Goal: Task Accomplishment & Management: Complete application form

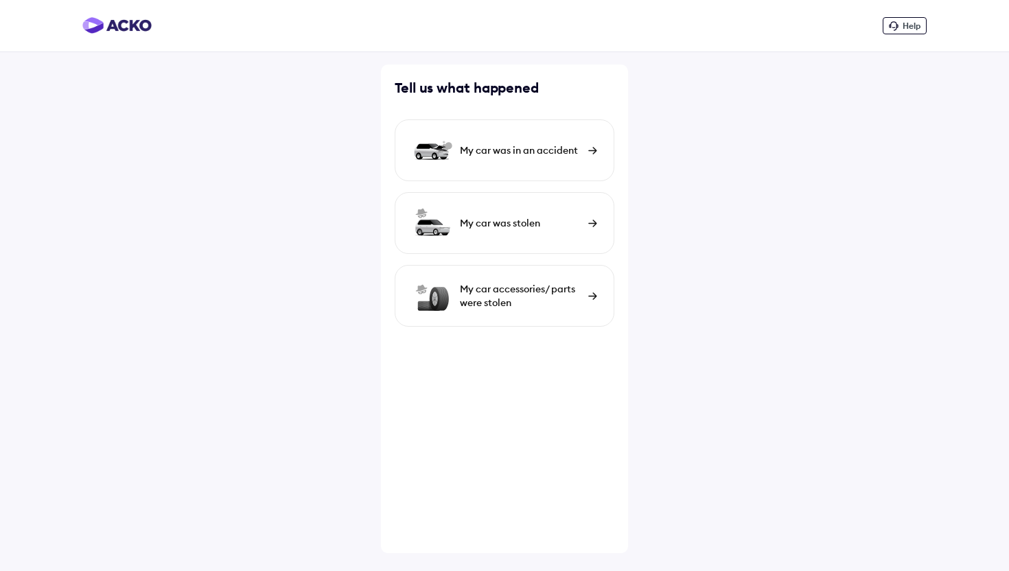
click at [477, 151] on div "My car was in an accident" at bounding box center [521, 151] width 122 height 14
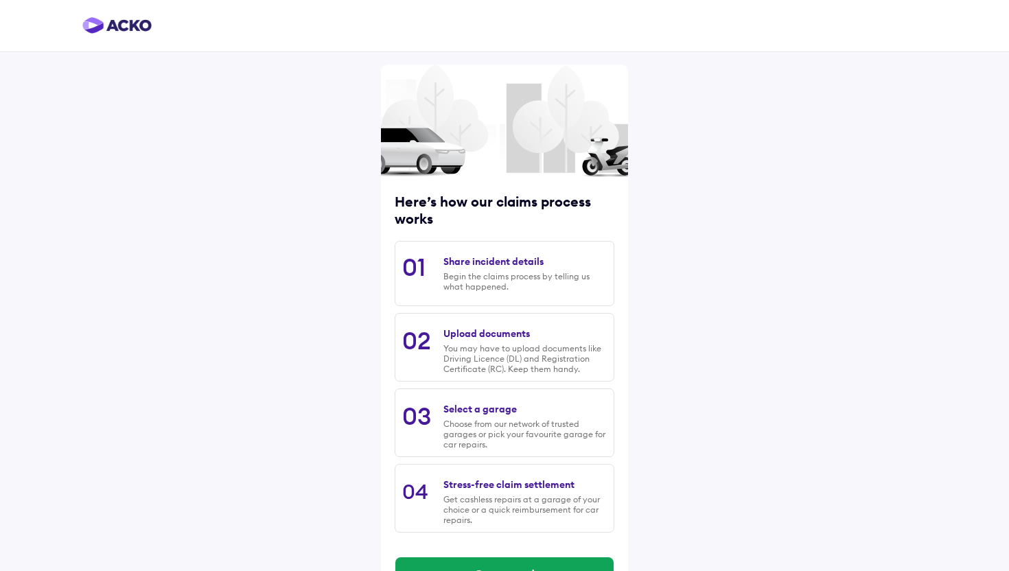
scroll to position [45, 0]
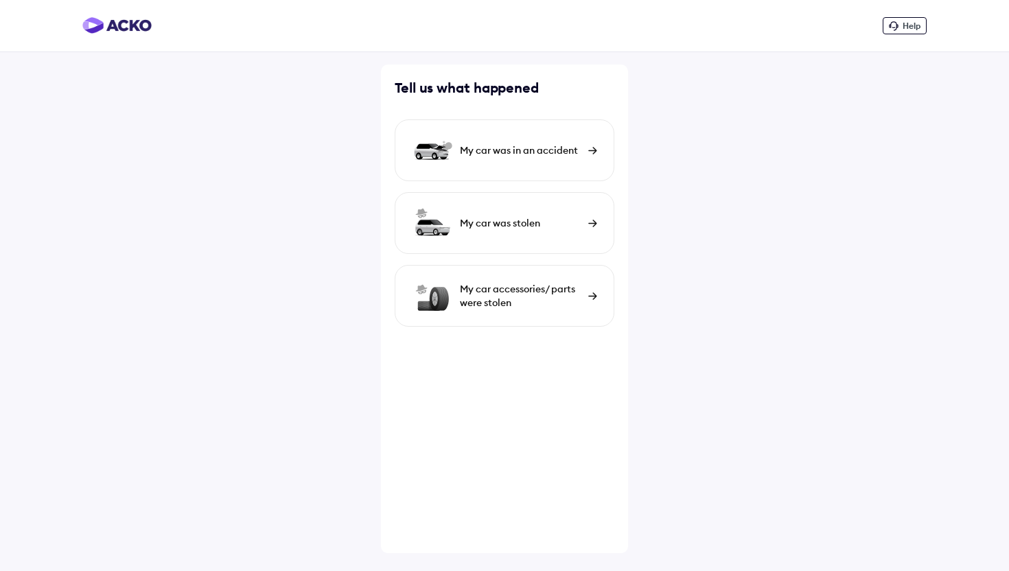
click at [472, 160] on div "My car was in an accident" at bounding box center [505, 150] width 220 height 62
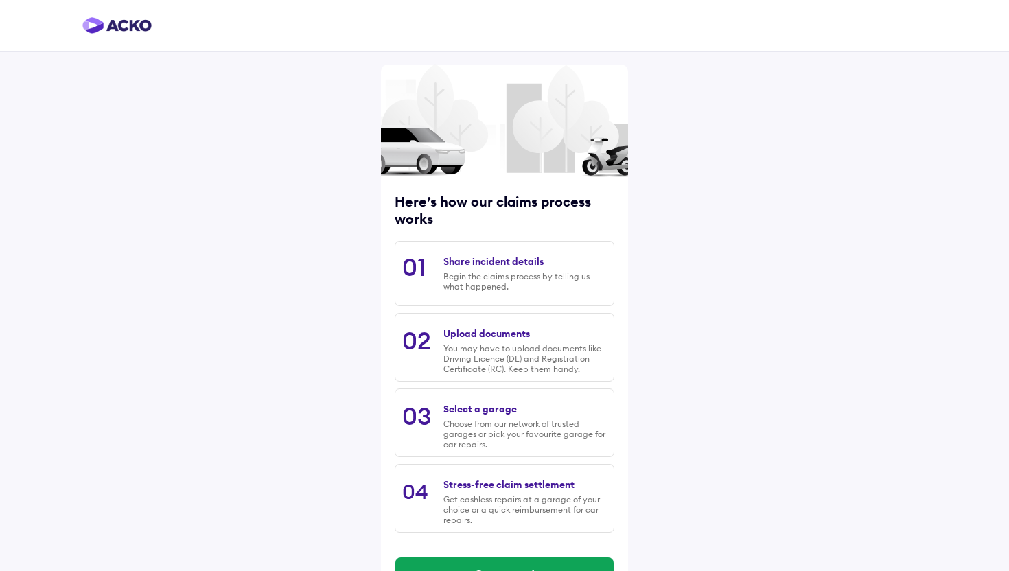
scroll to position [45, 0]
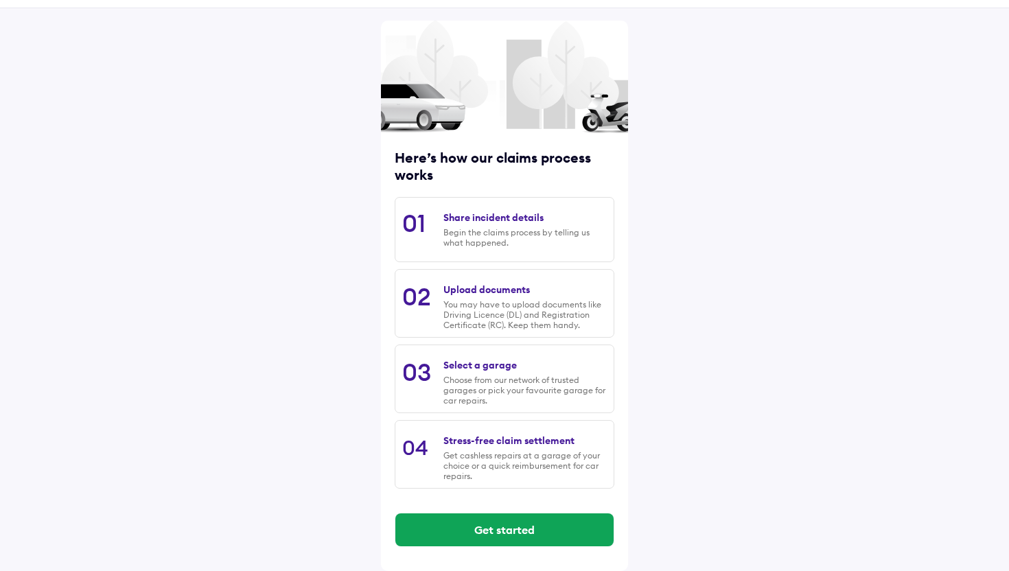
click at [463, 229] on div "Begin the claims process by telling us what happened." at bounding box center [525, 237] width 163 height 21
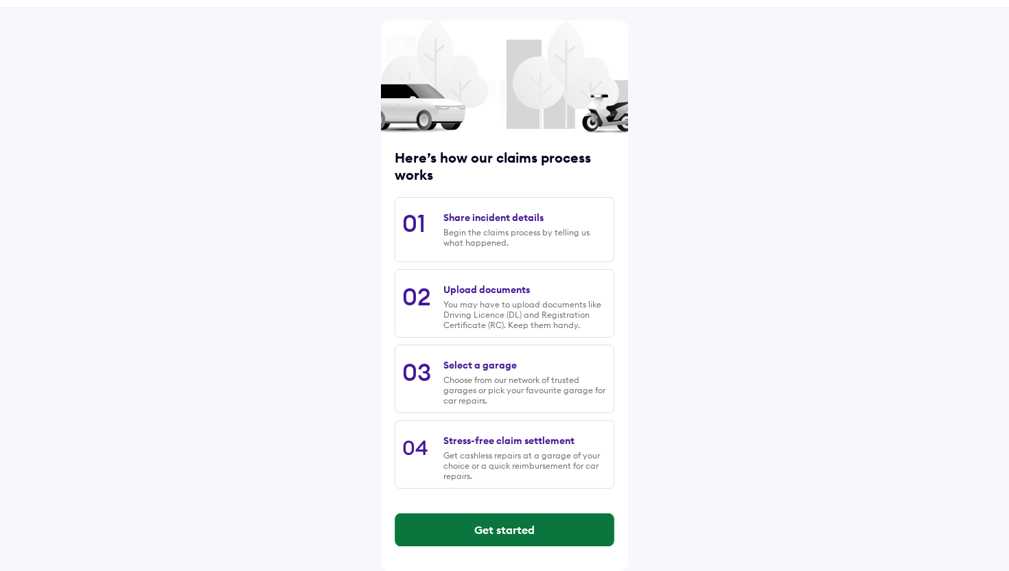
click at [489, 532] on button "Get started" at bounding box center [505, 530] width 218 height 33
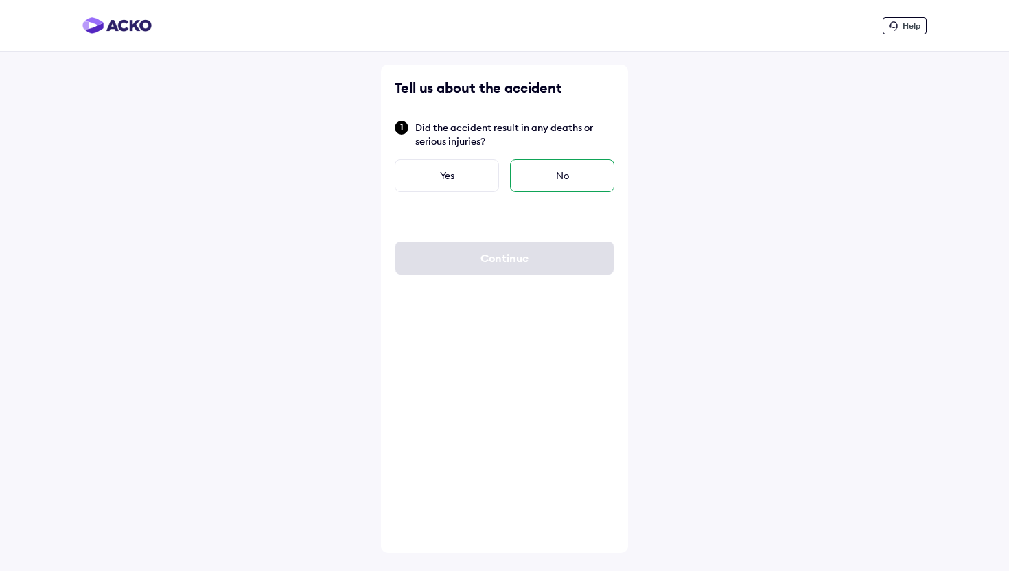
click at [557, 175] on div "No" at bounding box center [562, 175] width 104 height 33
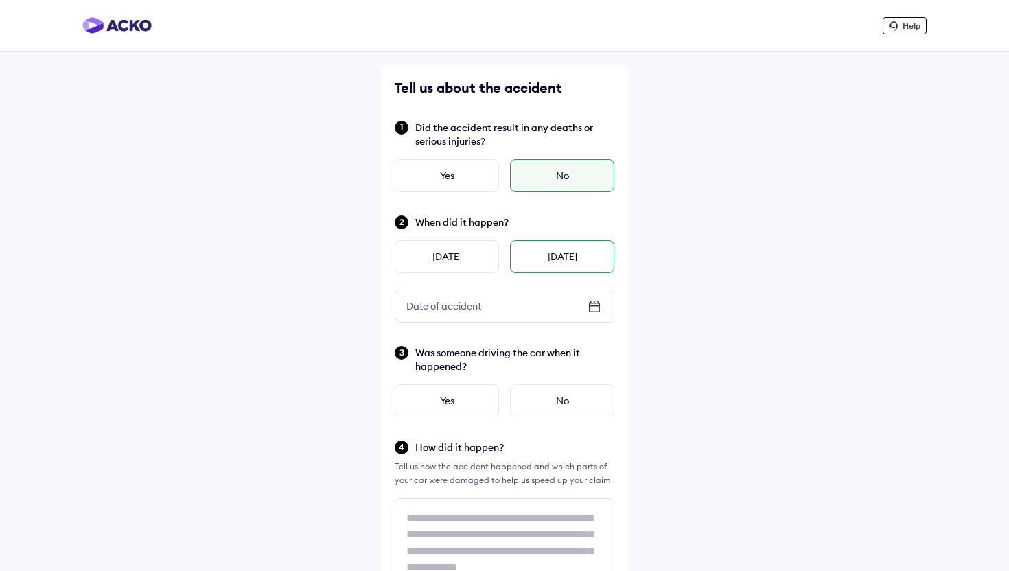
click at [557, 260] on div "Today" at bounding box center [562, 256] width 104 height 33
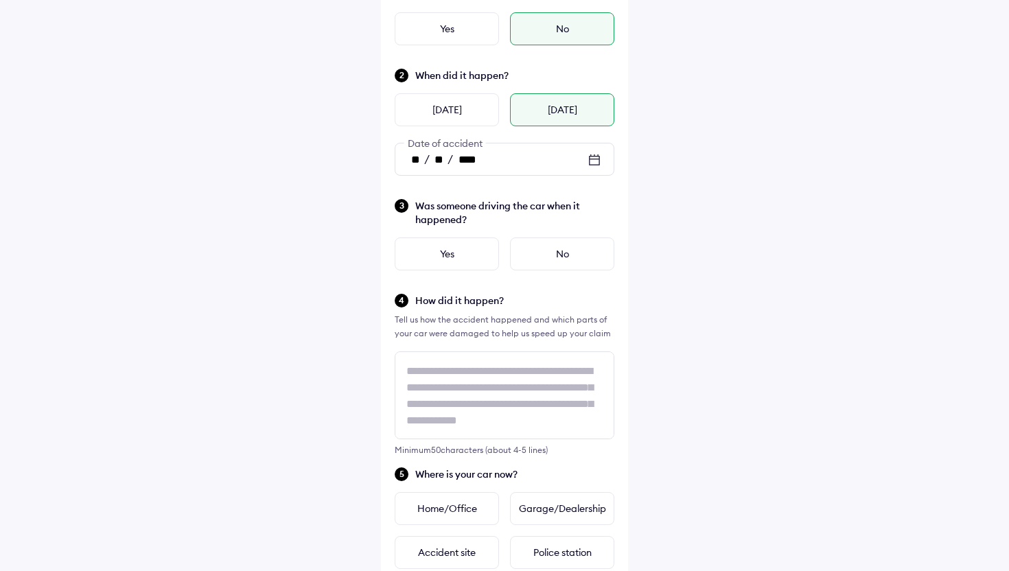
scroll to position [151, 0]
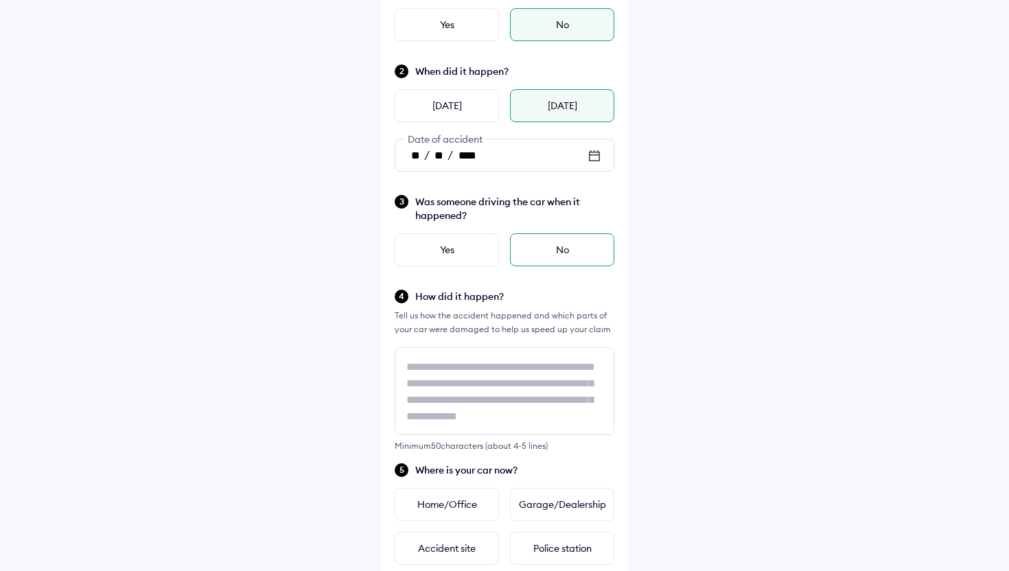
click at [547, 255] on div "No" at bounding box center [562, 249] width 104 height 33
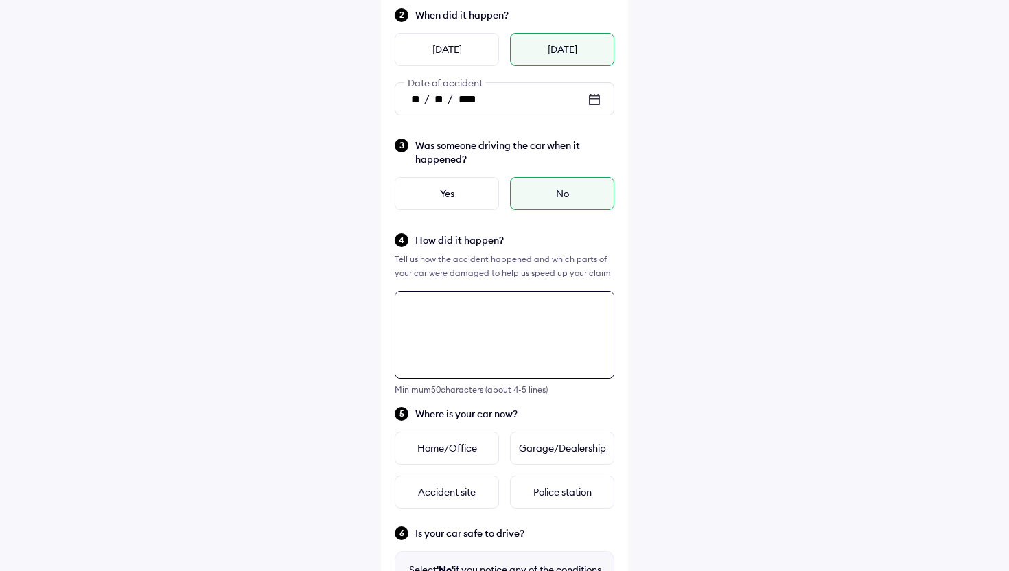
click at [480, 379] on textarea at bounding box center [505, 335] width 220 height 88
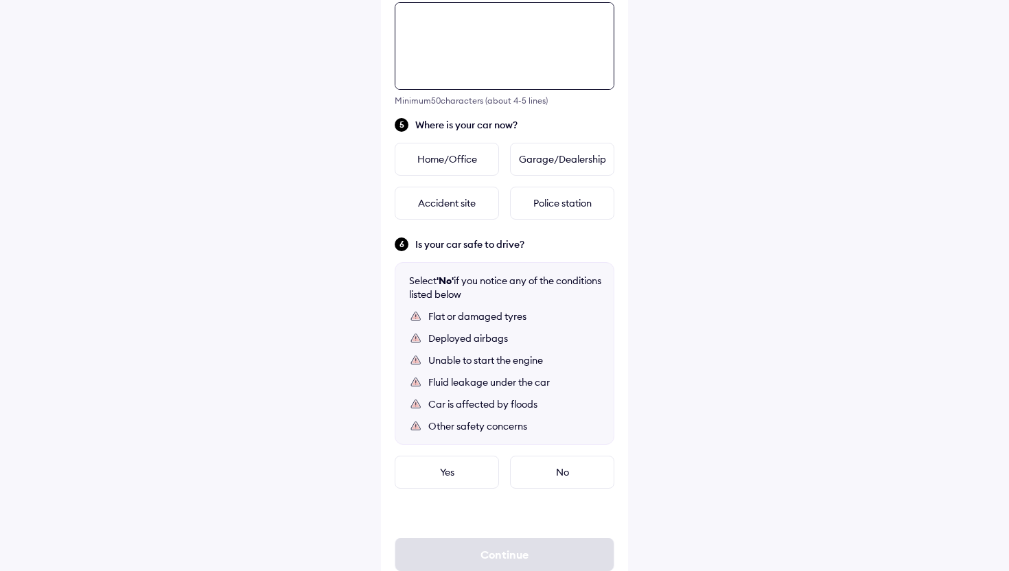
scroll to position [499, 0]
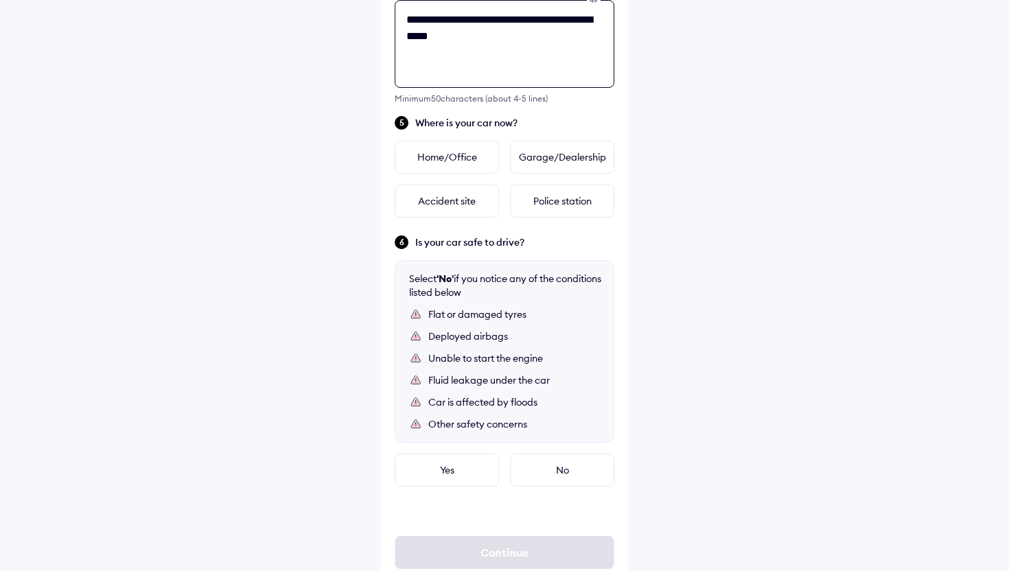
click at [408, 38] on textarea "**********" at bounding box center [505, 44] width 220 height 88
click at [479, 37] on textarea "**********" at bounding box center [505, 44] width 220 height 88
click at [522, 35] on textarea "**********" at bounding box center [505, 44] width 220 height 88
type textarea "**********"
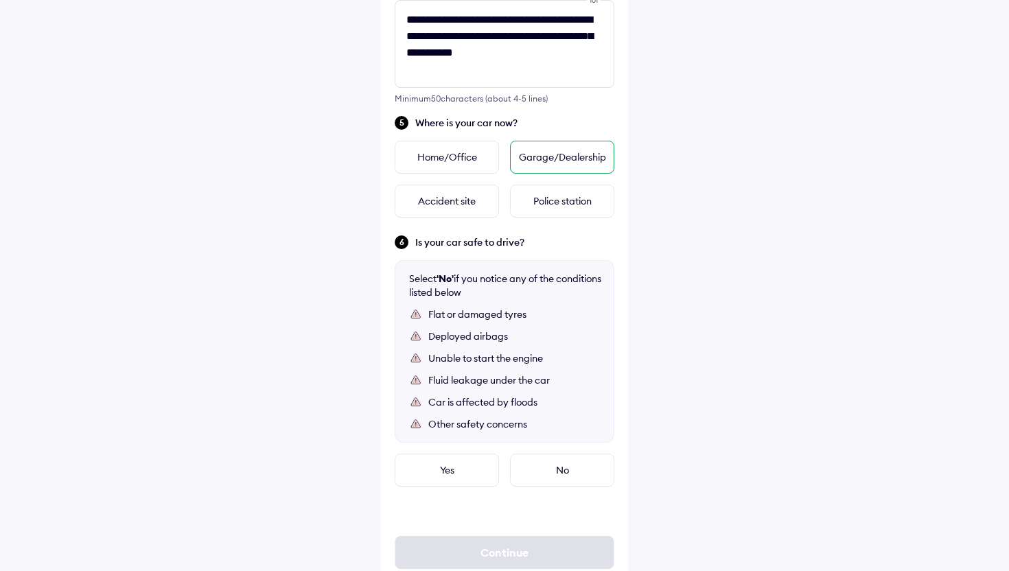
click at [545, 166] on div "Garage/Dealership" at bounding box center [562, 157] width 104 height 33
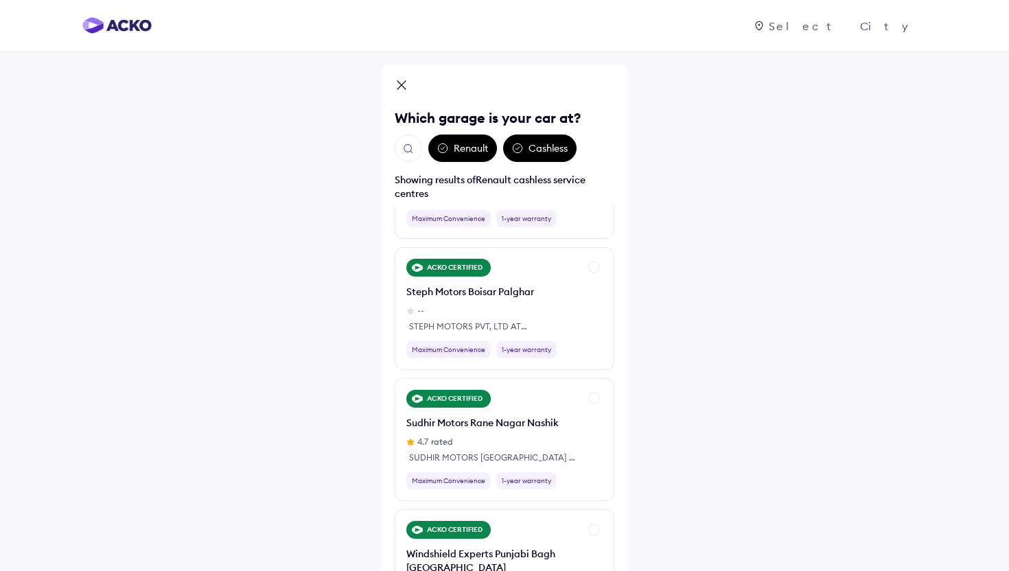
scroll to position [1155, 0]
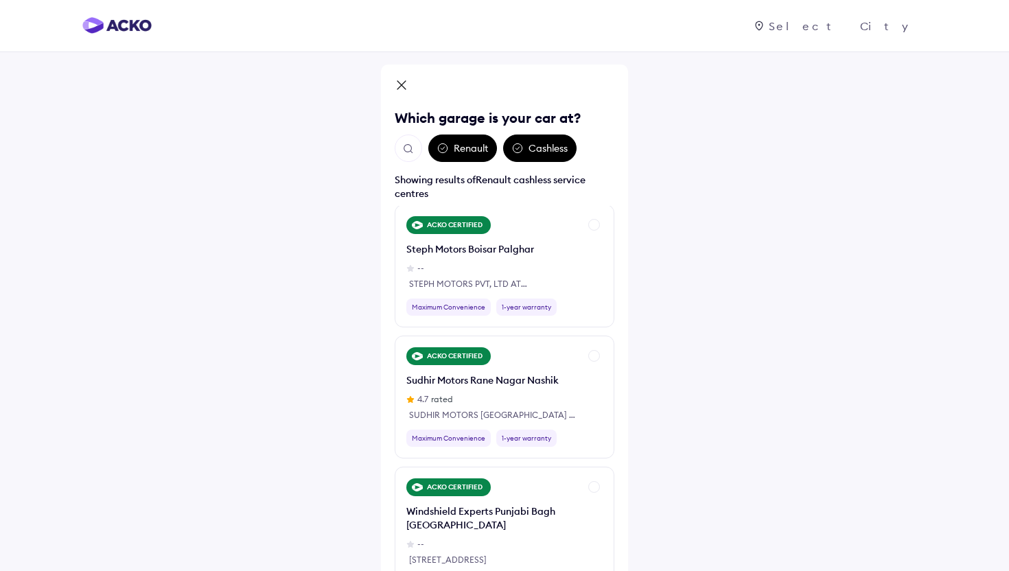
click at [408, 147] on img "Open search" at bounding box center [408, 149] width 12 height 12
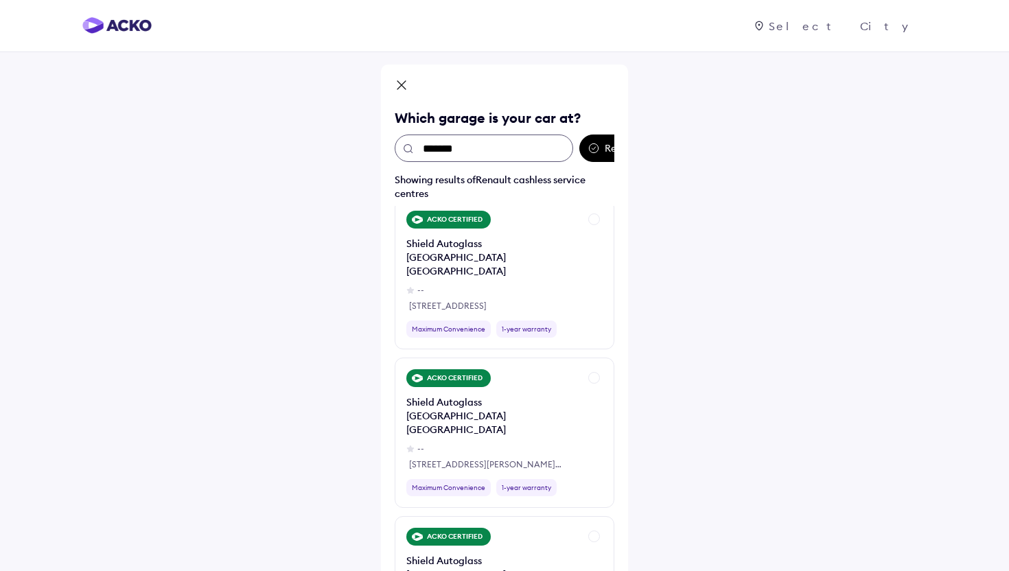
scroll to position [486, 0]
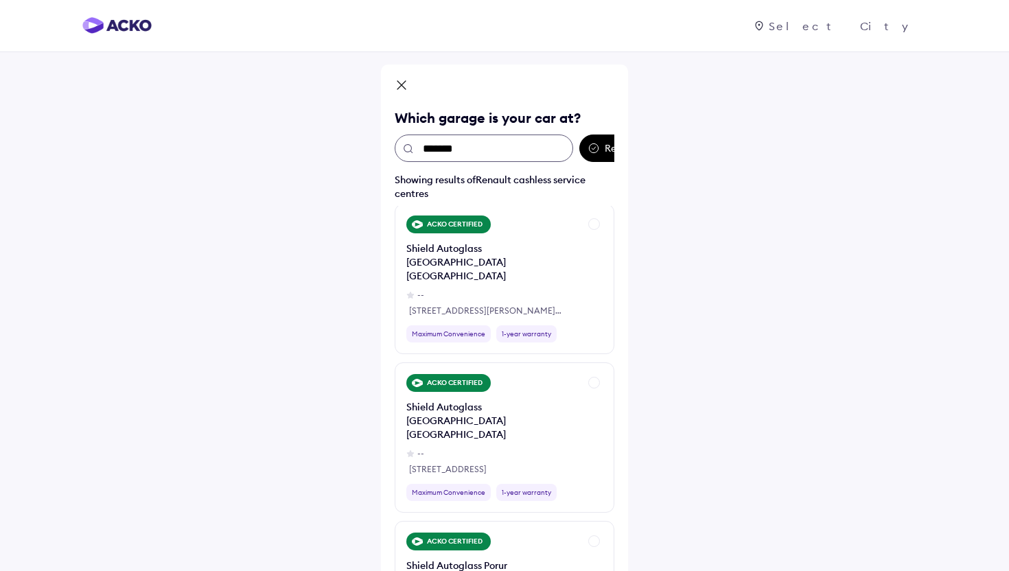
drag, startPoint x: 480, startPoint y: 152, endPoint x: 415, endPoint y: 152, distance: 64.6
click at [415, 152] on input "*******" at bounding box center [484, 148] width 179 height 27
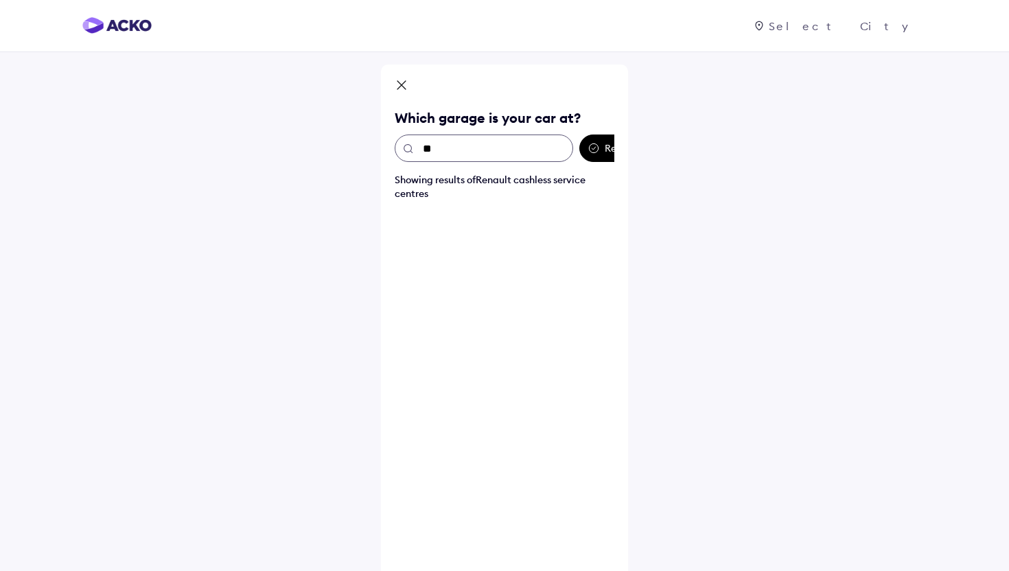
type input "*"
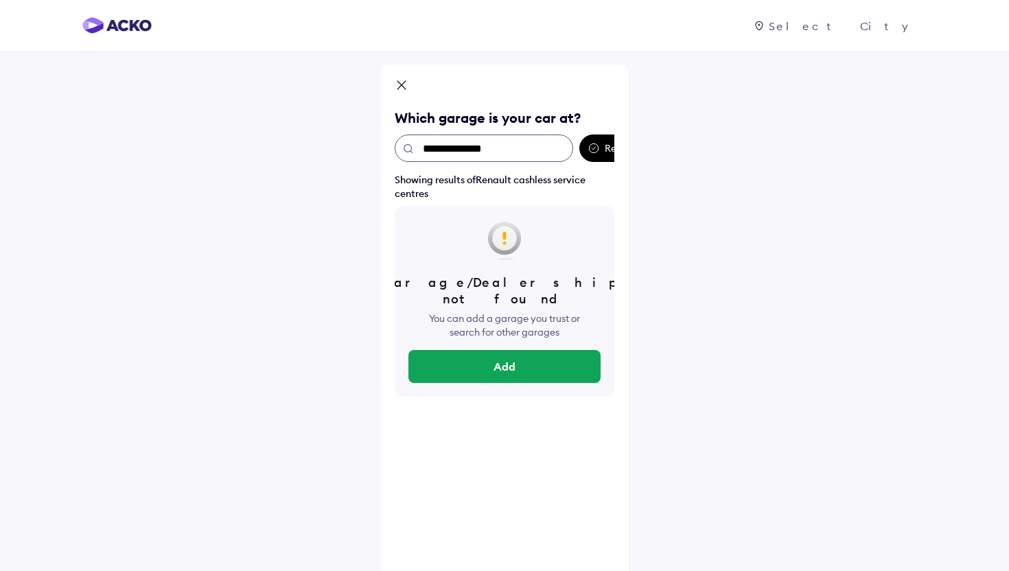
click at [460, 145] on input "**********" at bounding box center [484, 148] width 179 height 27
click at [472, 150] on input "**********" at bounding box center [484, 148] width 179 height 27
drag, startPoint x: 518, startPoint y: 150, endPoint x: 404, endPoint y: 156, distance: 114.8
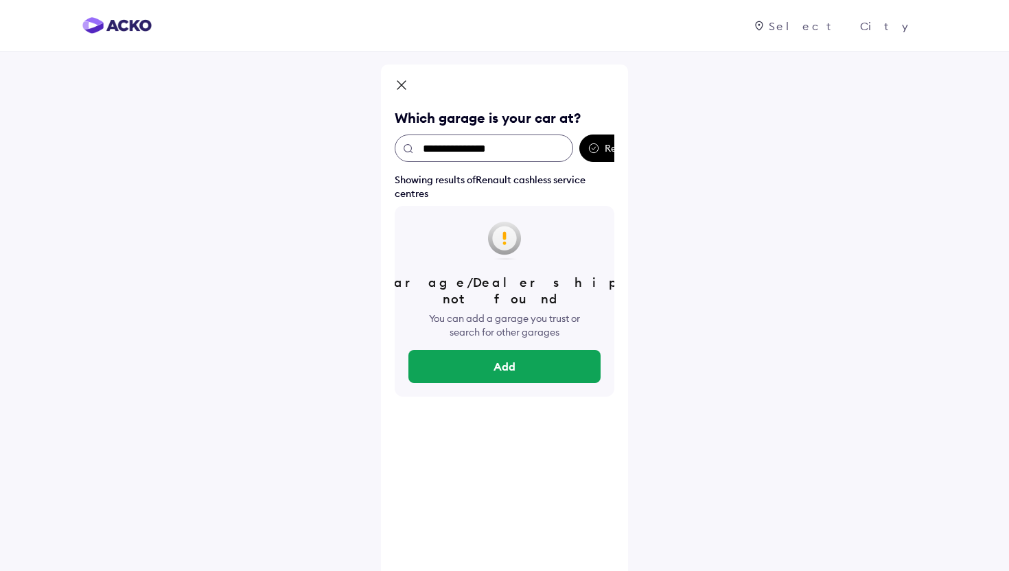
click at [404, 156] on input "**********" at bounding box center [484, 148] width 179 height 27
drag, startPoint x: 418, startPoint y: 152, endPoint x: 533, endPoint y: 152, distance: 115.4
click at [533, 152] on input "**********" at bounding box center [484, 148] width 179 height 27
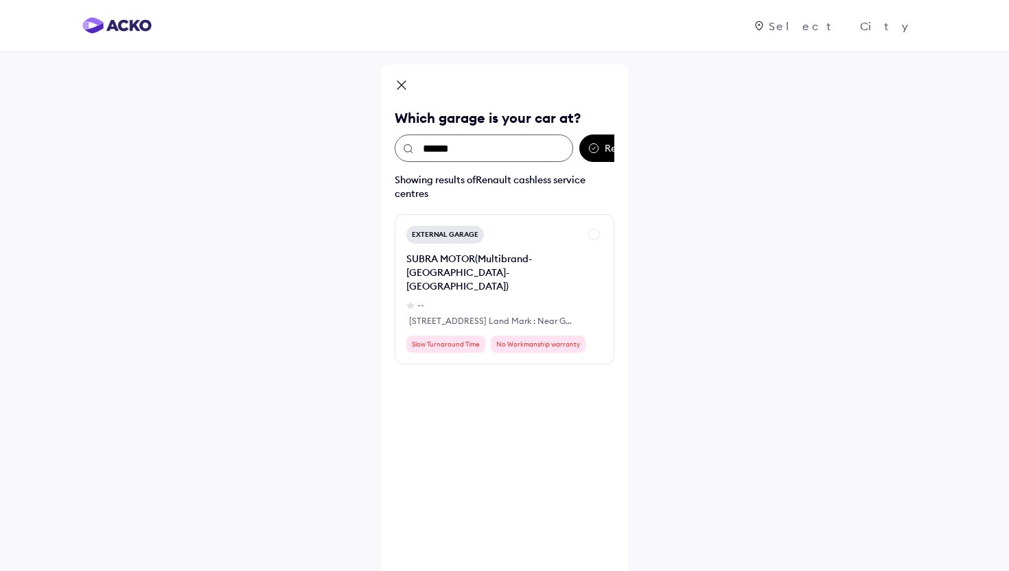
drag, startPoint x: 466, startPoint y: 143, endPoint x: 405, endPoint y: 142, distance: 61.1
click at [405, 142] on div "******" at bounding box center [484, 148] width 179 height 27
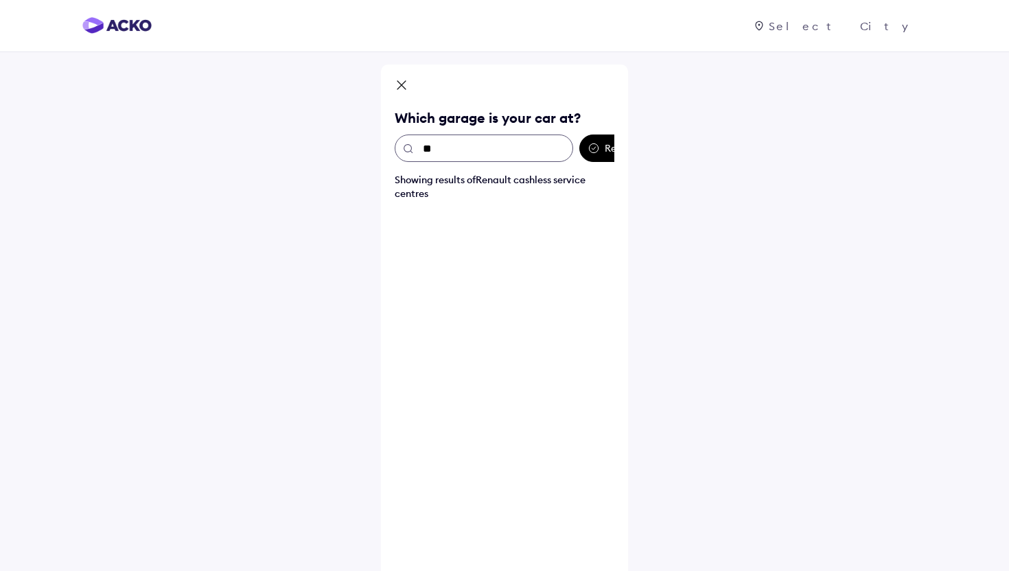
type input "*"
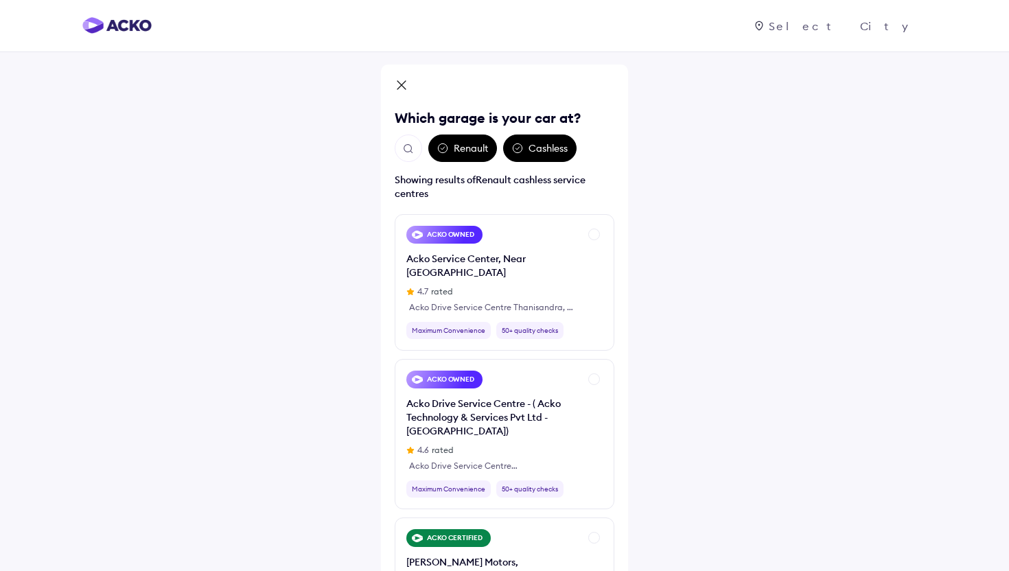
click at [592, 148] on div "Renault Cashless" at bounding box center [505, 148] width 220 height 27
click at [523, 148] on icon at bounding box center [517, 148] width 11 height 11
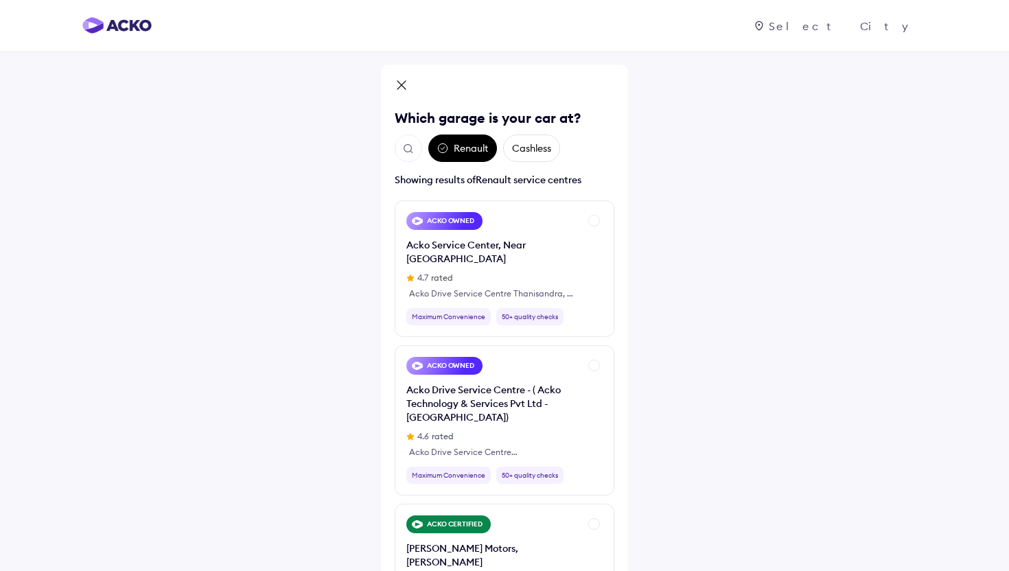
click at [407, 144] on img "Open search" at bounding box center [408, 149] width 12 height 12
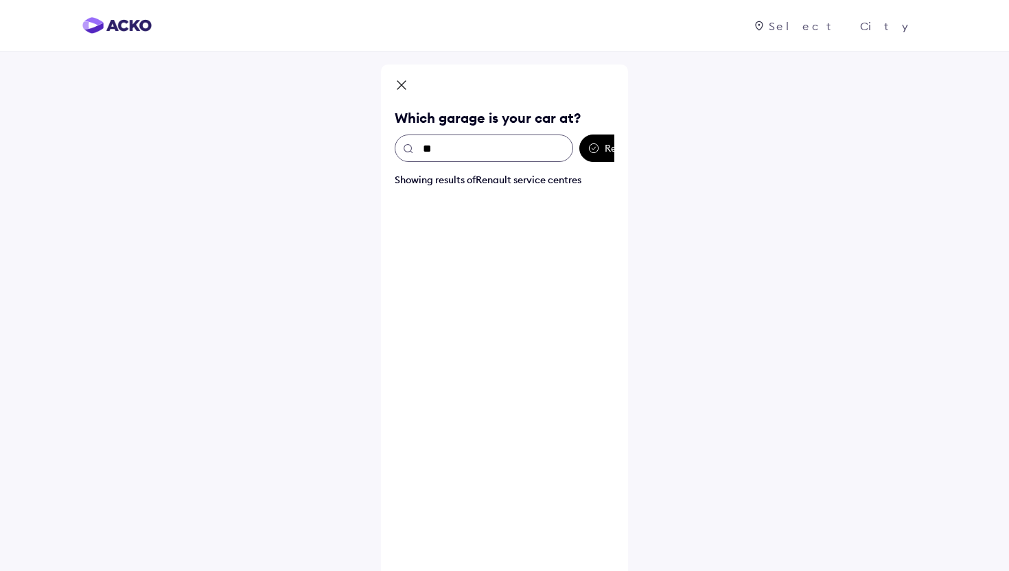
type input "*"
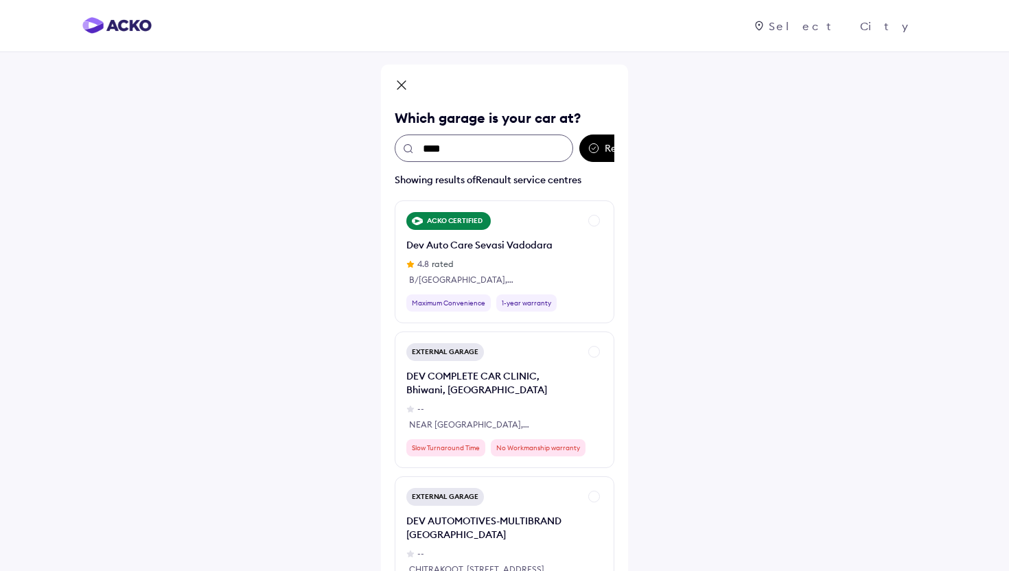
type input "*****"
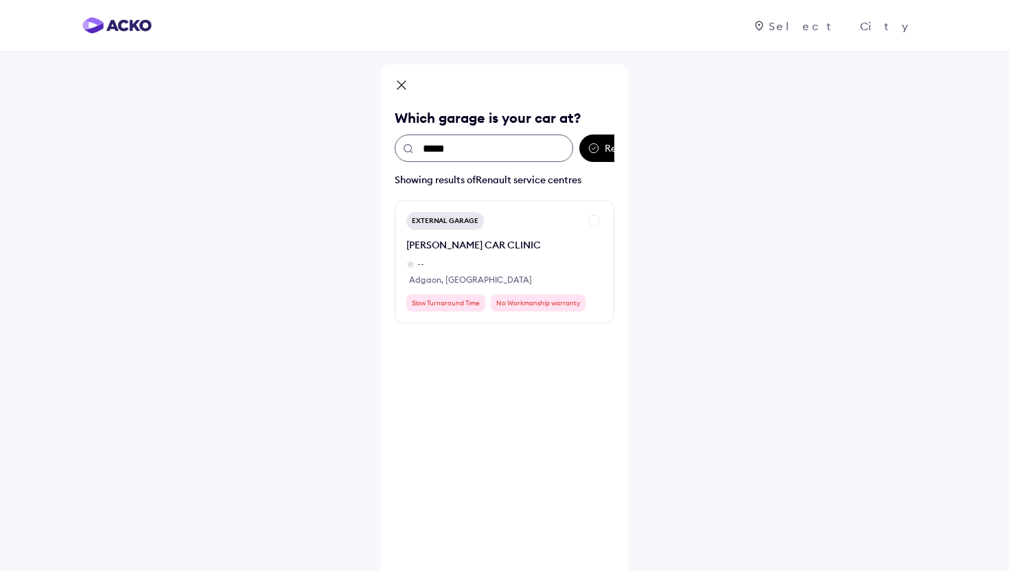
drag, startPoint x: 463, startPoint y: 144, endPoint x: 427, endPoint y: 140, distance: 35.9
click at [426, 142] on input "*****" at bounding box center [484, 148] width 179 height 27
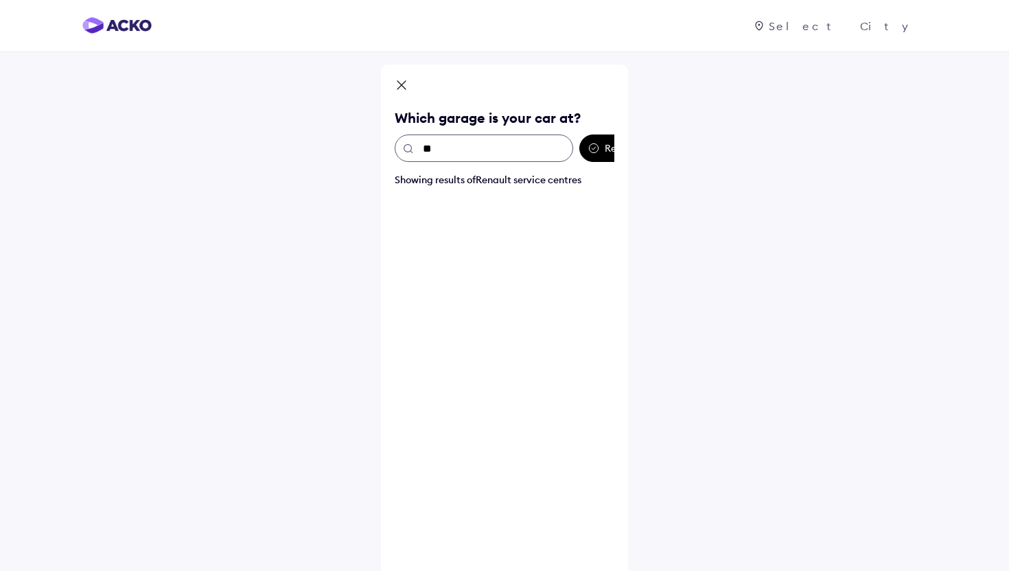
type input "*"
type input "*******"
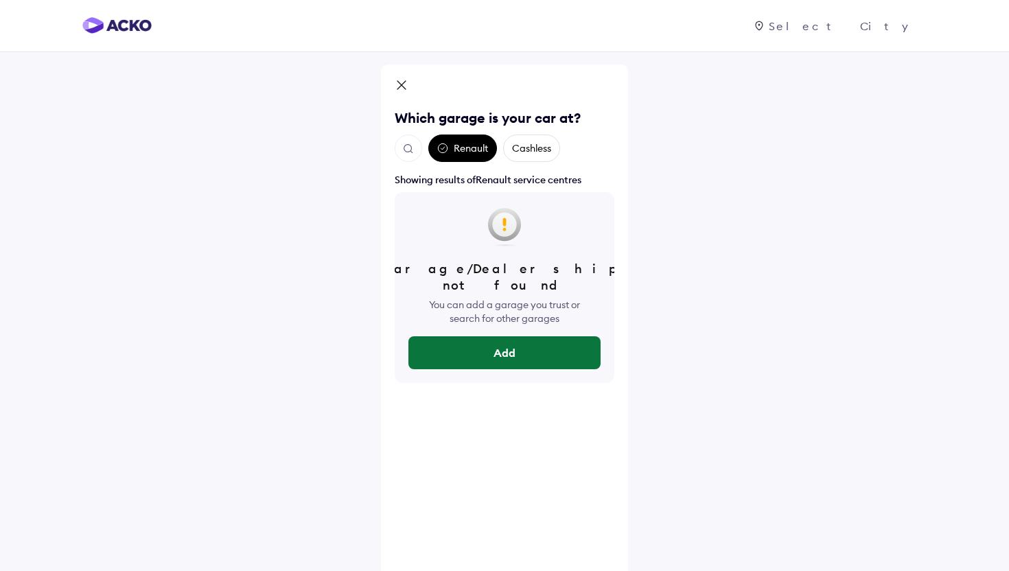
click at [530, 336] on button "Add" at bounding box center [505, 352] width 192 height 33
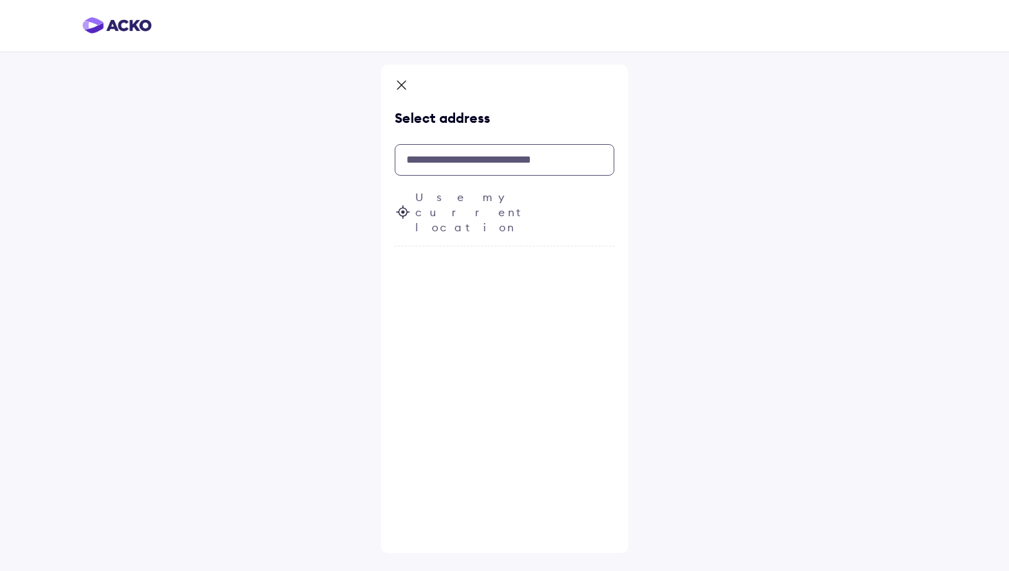
click at [458, 157] on input "text" at bounding box center [505, 160] width 220 height 32
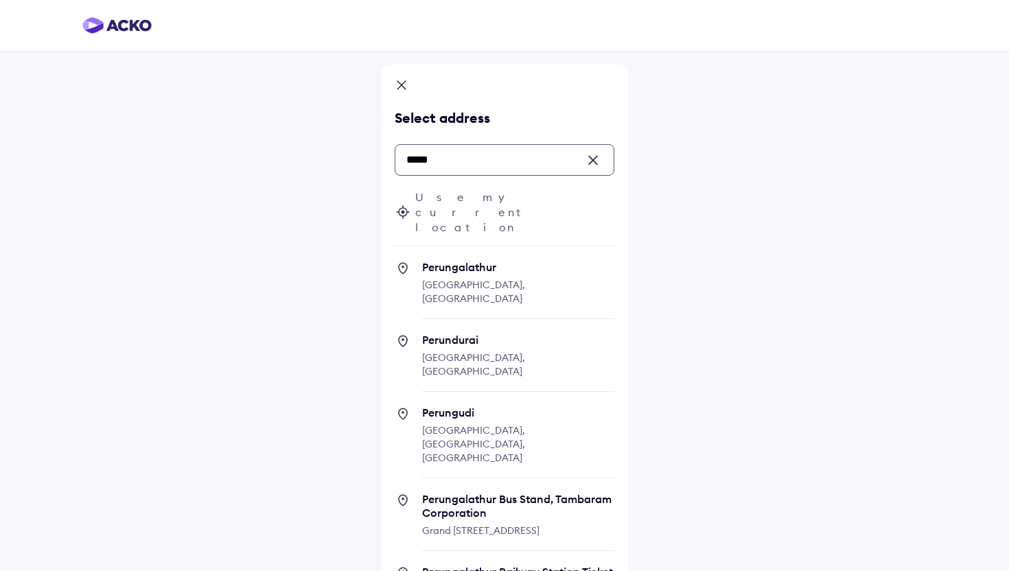
click at [486, 406] on span "Perungudi" at bounding box center [518, 413] width 192 height 14
type input "*****"
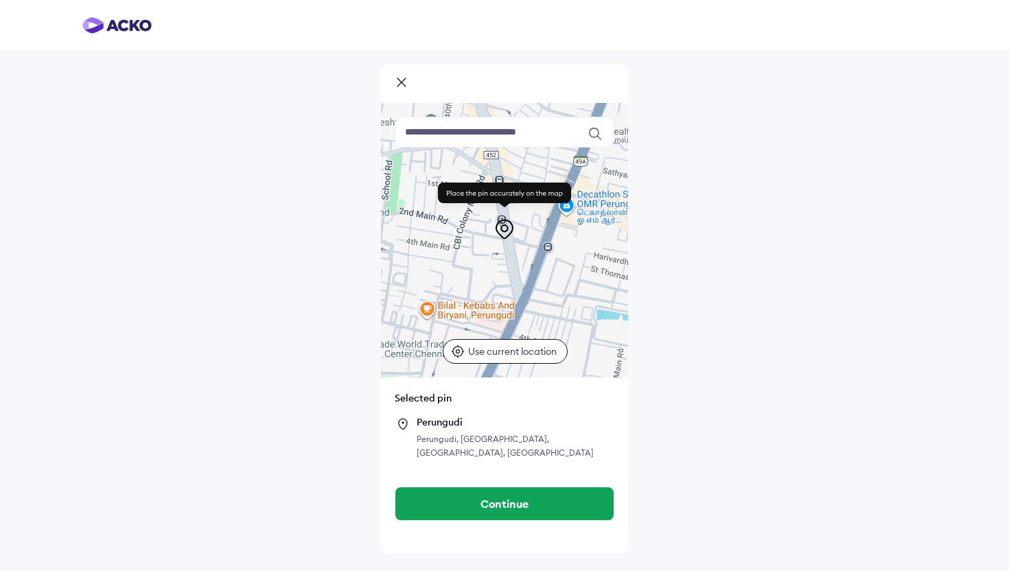
click at [418, 130] on input at bounding box center [505, 132] width 220 height 31
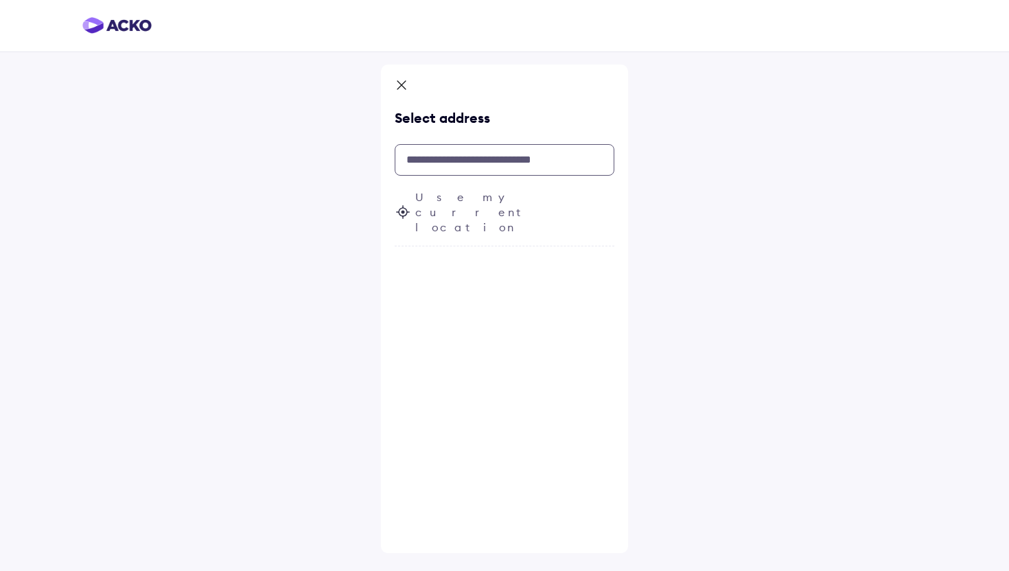
click at [429, 158] on input "text" at bounding box center [505, 160] width 220 height 32
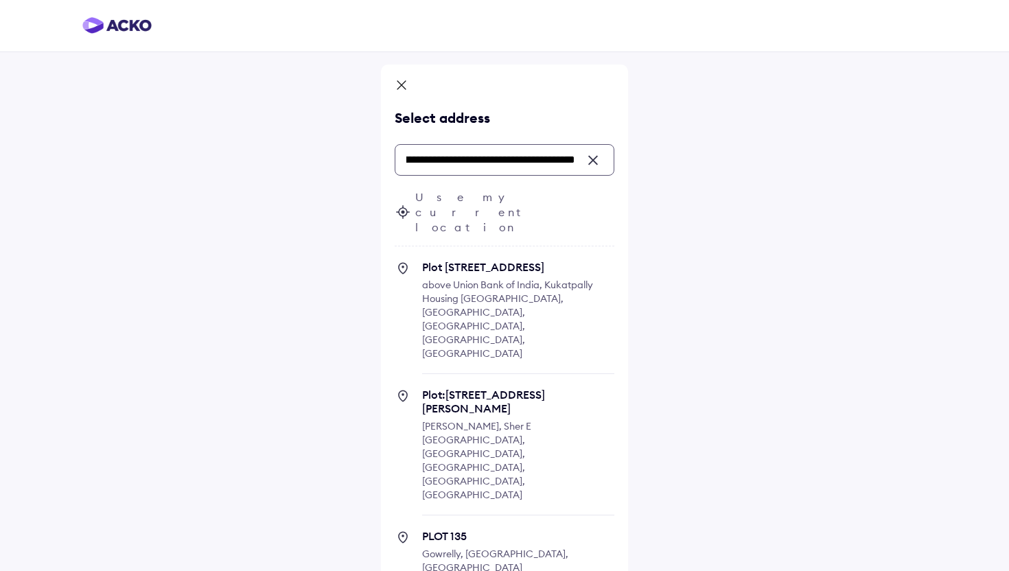
scroll to position [43, 0]
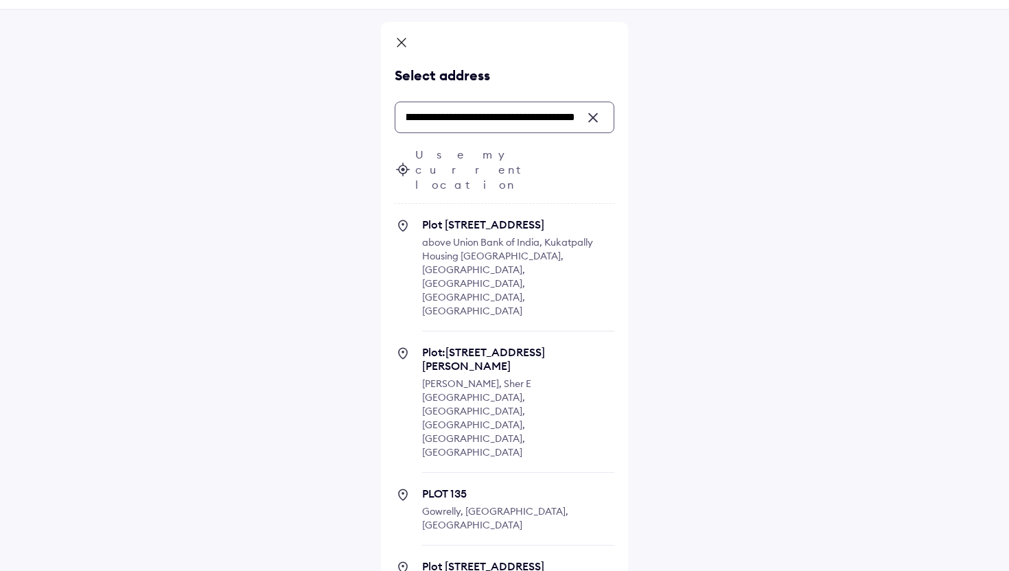
type input "**********"
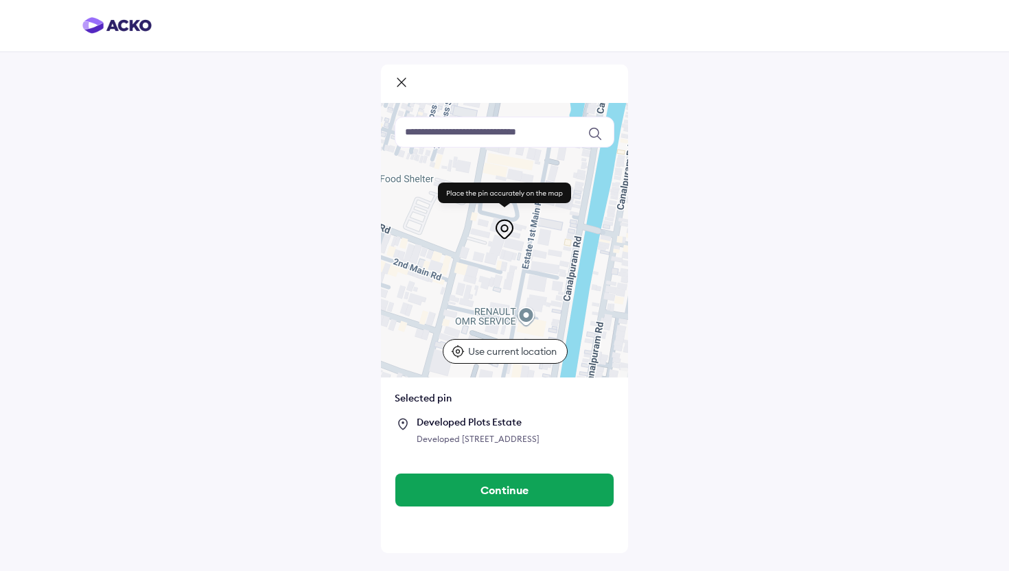
click at [523, 317] on div at bounding box center [504, 240] width 247 height 275
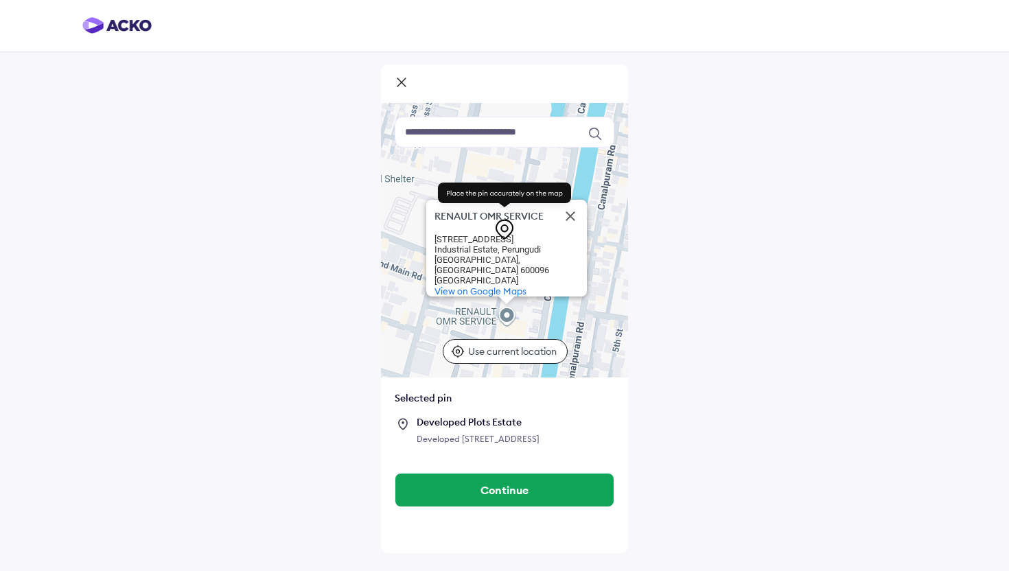
click at [501, 224] on icon at bounding box center [505, 229] width 22 height 22
click at [507, 191] on rect at bounding box center [504, 193] width 133 height 21
click at [508, 319] on div "RENAULT OMR SERVICE RENAULT OMR SERVICE 135, Estate 1st Main Rd Industrial Esta…" at bounding box center [504, 240] width 247 height 275
click at [499, 351] on p "Use current location" at bounding box center [514, 352] width 92 height 14
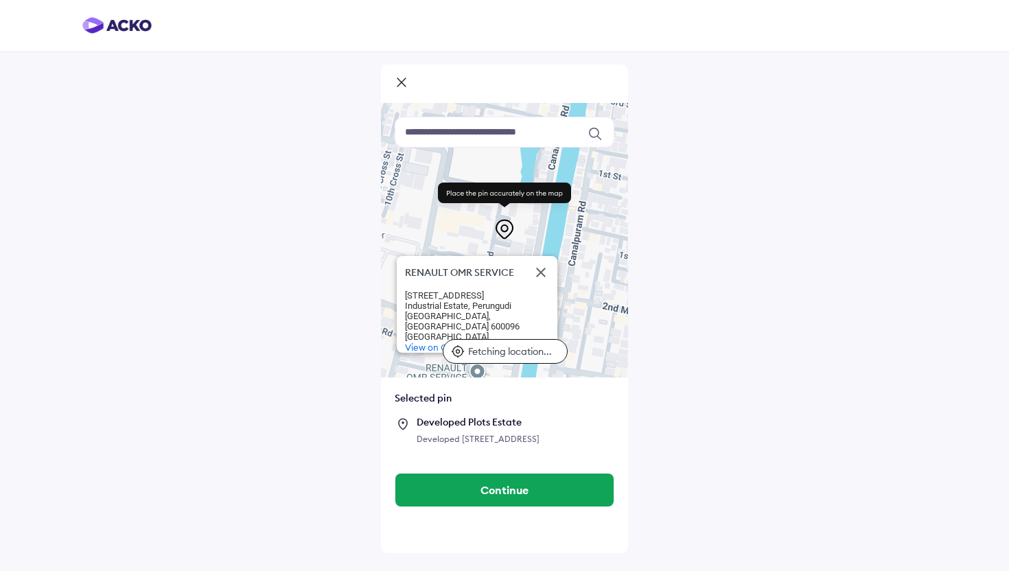
click at [507, 226] on icon at bounding box center [504, 228] width 6 height 6
click at [538, 275] on button "Close" at bounding box center [541, 272] width 33 height 33
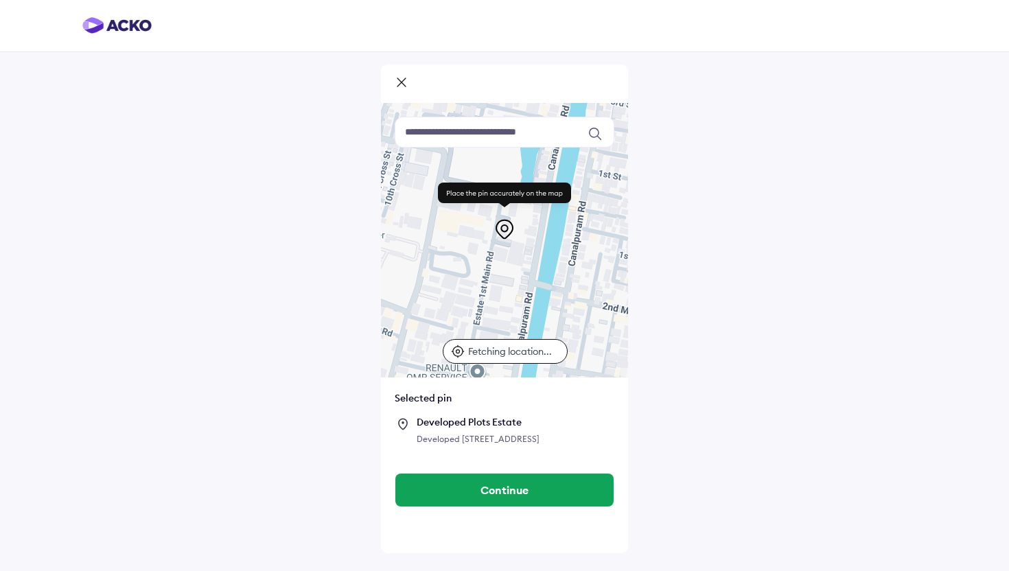
click at [505, 229] on icon at bounding box center [505, 229] width 22 height 22
click at [500, 356] on p "Fetching location..." at bounding box center [514, 352] width 92 height 14
click at [501, 227] on icon at bounding box center [505, 229] width 22 height 22
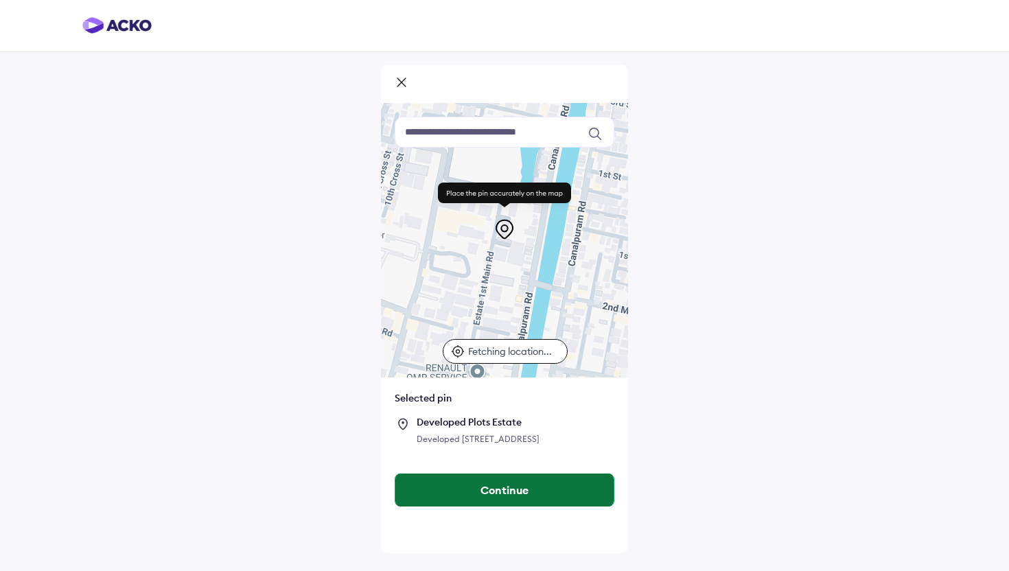
click at [527, 507] on button "Continue" at bounding box center [505, 490] width 218 height 33
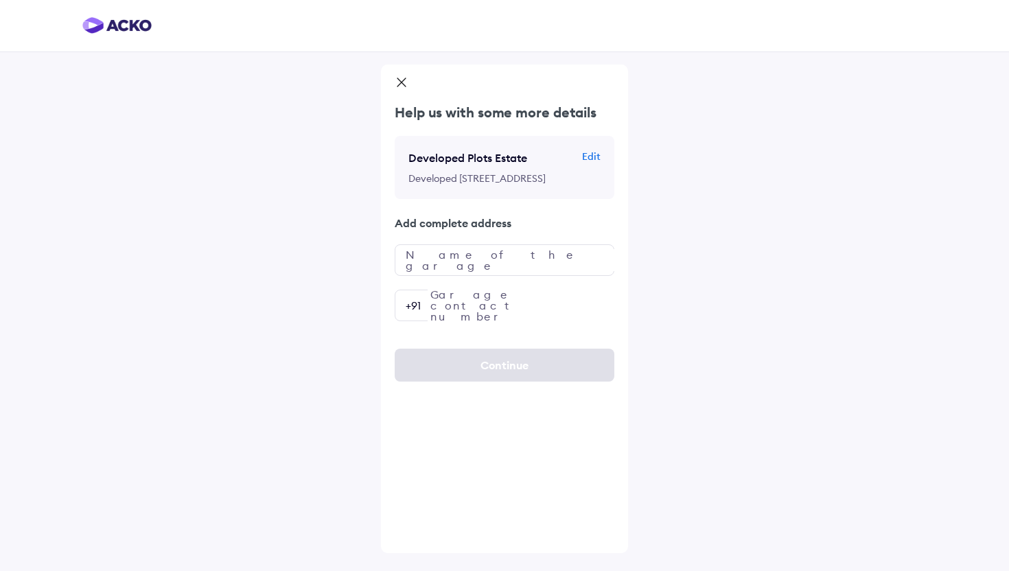
click at [591, 153] on p "Edit" at bounding box center [591, 157] width 19 height 14
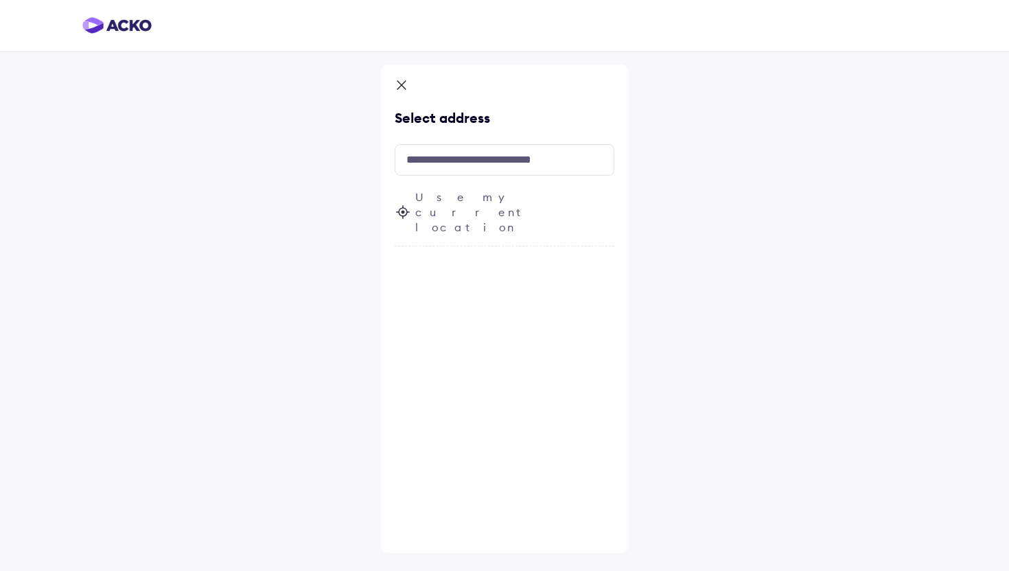
click at [514, 190] on div "Use my current location" at bounding box center [505, 218] width 220 height 57
click at [461, 167] on input "text" at bounding box center [505, 160] width 220 height 32
click at [457, 192] on span "Fetching your current location..." at bounding box center [514, 212] width 199 height 45
click at [442, 165] on input "text" at bounding box center [505, 160] width 220 height 32
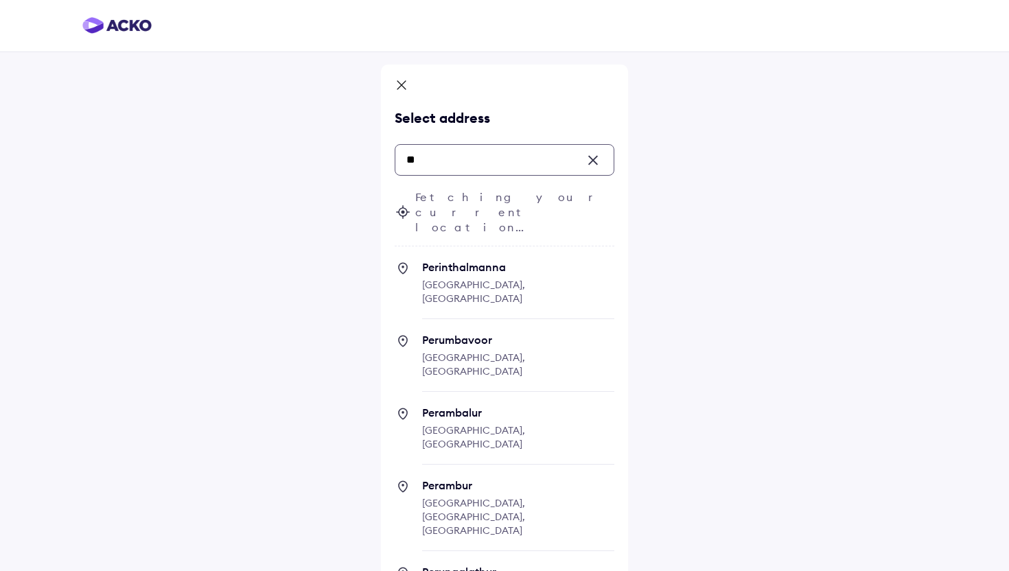
type input "*"
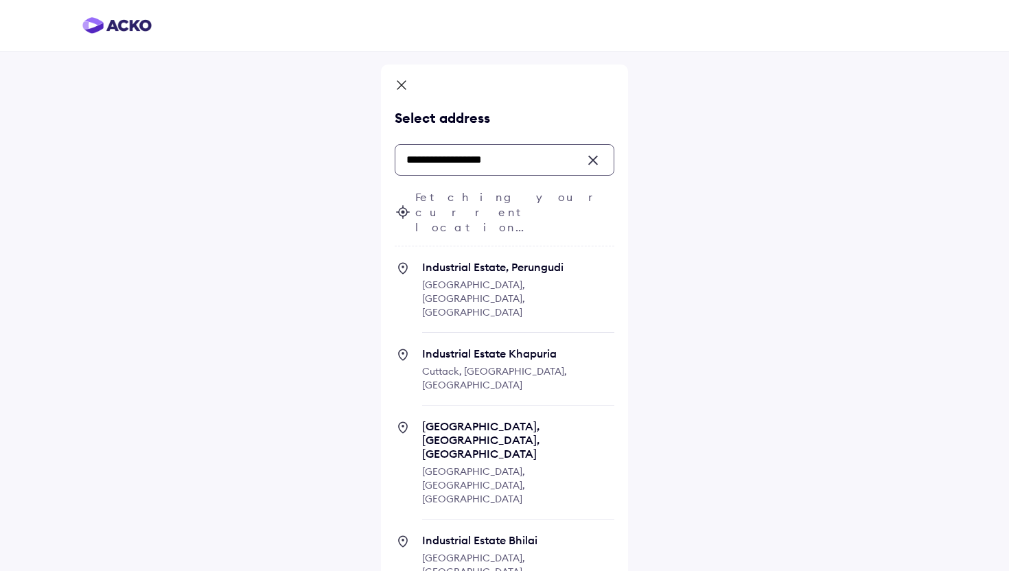
click at [475, 279] on span "Chennai, Tamil Nadu, India" at bounding box center [473, 299] width 103 height 40
type input "**********"
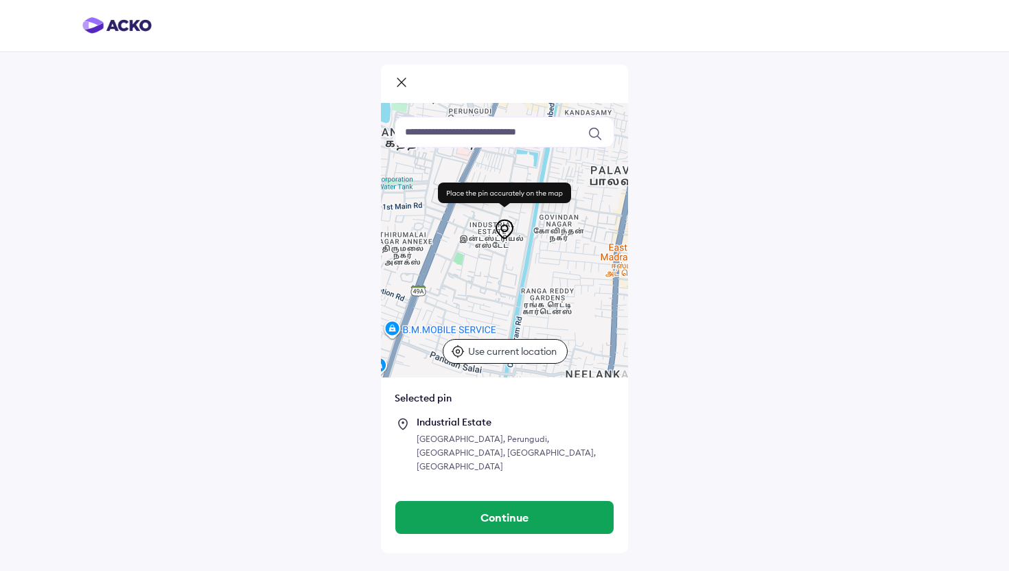
drag, startPoint x: 462, startPoint y: 286, endPoint x: 413, endPoint y: 242, distance: 66.1
click at [413, 242] on div at bounding box center [504, 240] width 247 height 275
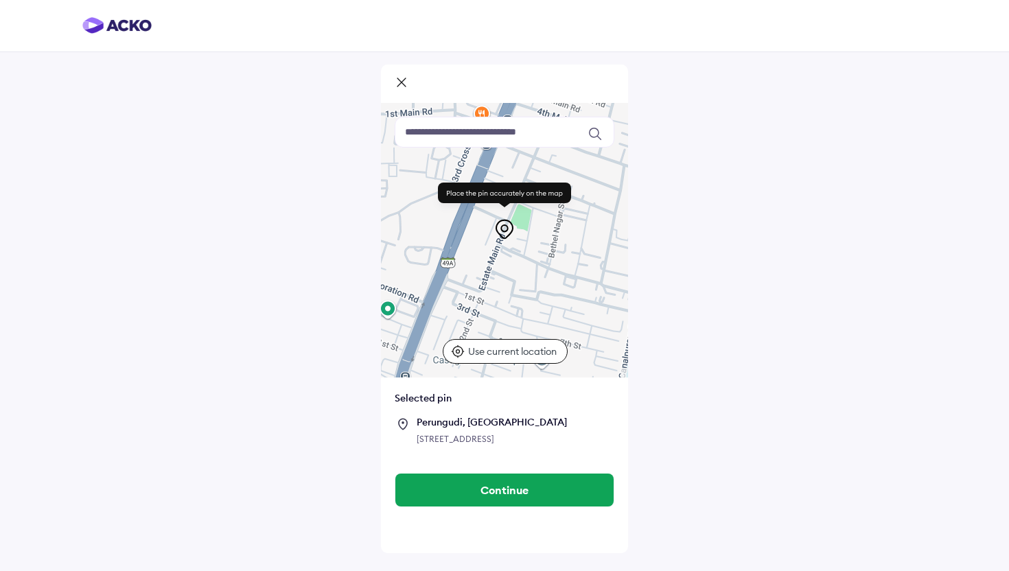
drag, startPoint x: 448, startPoint y: 294, endPoint x: 544, endPoint y: 247, distance: 107.2
click at [544, 247] on div at bounding box center [504, 240] width 247 height 275
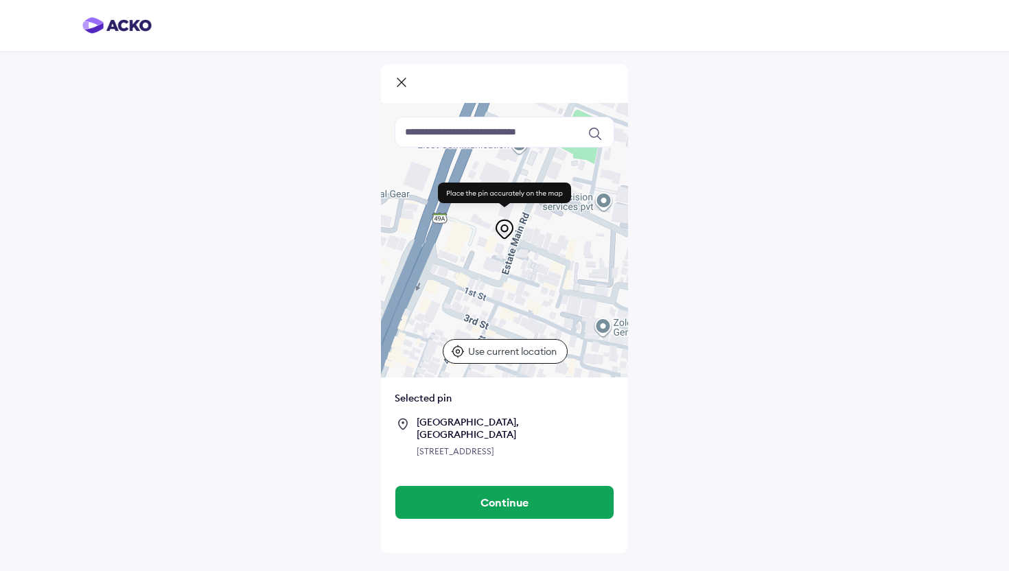
drag, startPoint x: 497, startPoint y: 304, endPoint x: 542, endPoint y: 249, distance: 71.3
click at [542, 249] on div at bounding box center [504, 240] width 247 height 275
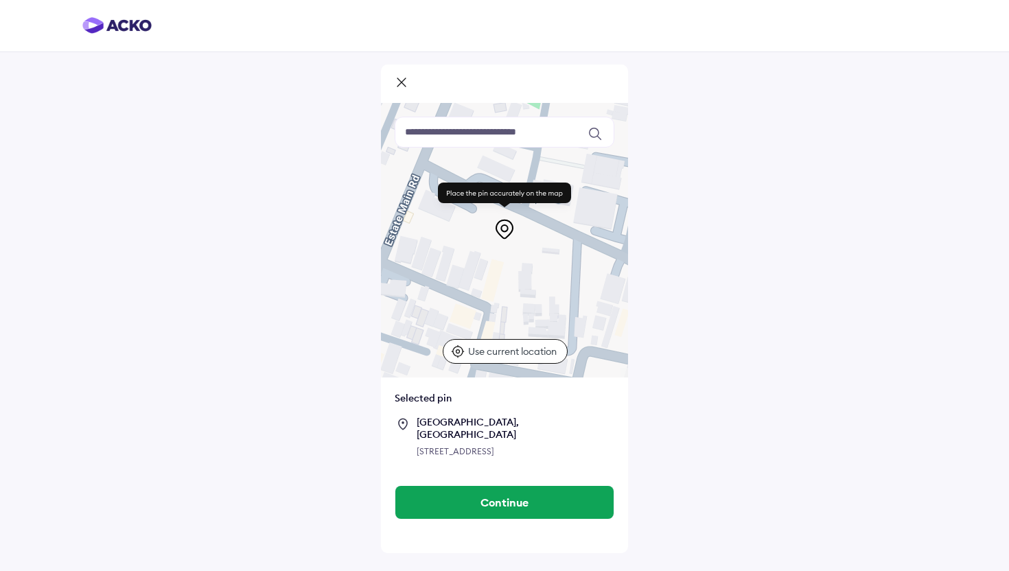
drag, startPoint x: 460, startPoint y: 274, endPoint x: 360, endPoint y: 323, distance: 111.5
click at [360, 323] on div "Keyboard shortcuts Map Data Map data ©2025 Google Map data ©2025 Google 20 m Cl…" at bounding box center [504, 285] width 1009 height 571
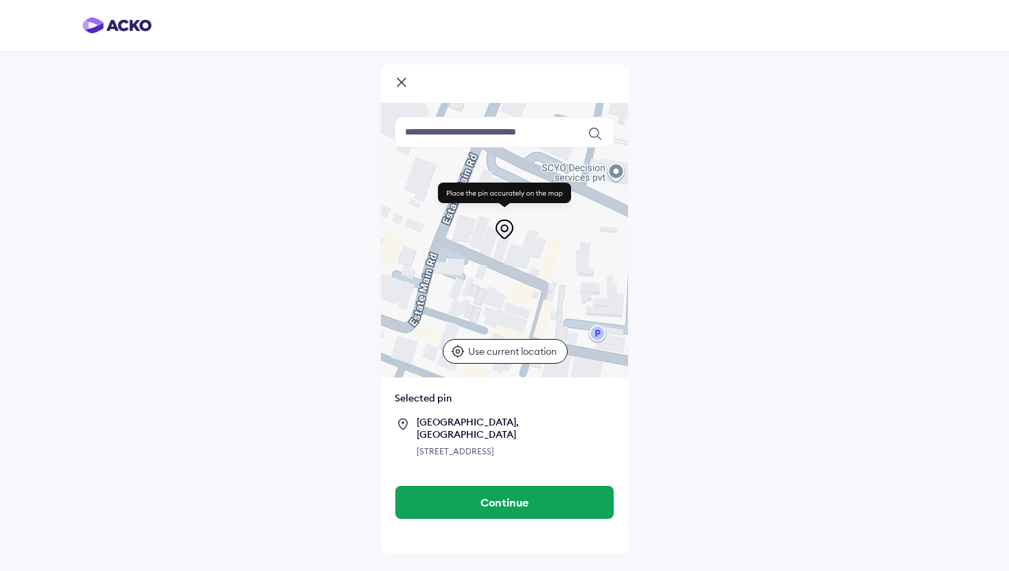
drag, startPoint x: 492, startPoint y: 271, endPoint x: 552, endPoint y: 251, distance: 63.6
click at [552, 251] on div at bounding box center [504, 240] width 247 height 275
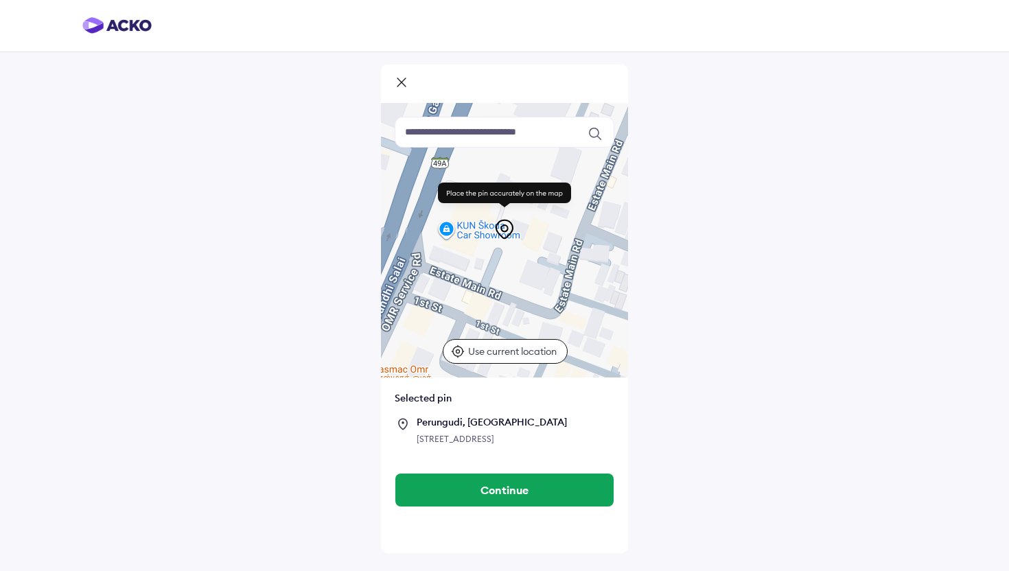
drag, startPoint x: 518, startPoint y: 296, endPoint x: 659, endPoint y: 279, distance: 141.7
click at [659, 279] on div "Keyboard shortcuts Map Data Map data ©2025 Google Map data ©2025 Google 20 m Cl…" at bounding box center [504, 285] width 1009 height 571
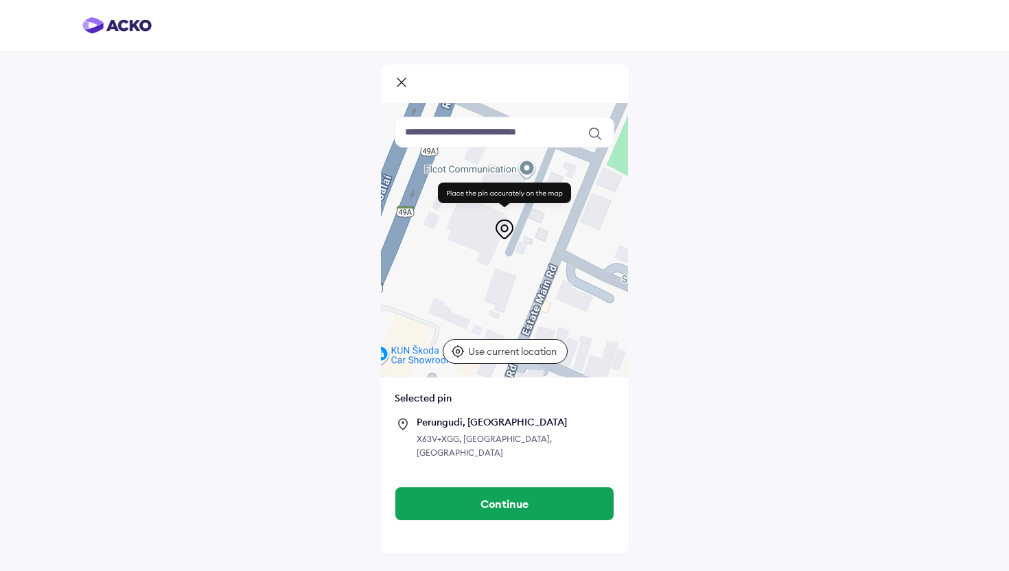
drag, startPoint x: 579, startPoint y: 258, endPoint x: 517, endPoint y: 387, distance: 143.1
click at [517, 387] on div "Keyboard shortcuts Map Data Map data ©2025 Google Map data ©2025 Google 20 m Cl…" at bounding box center [504, 288] width 247 height 371
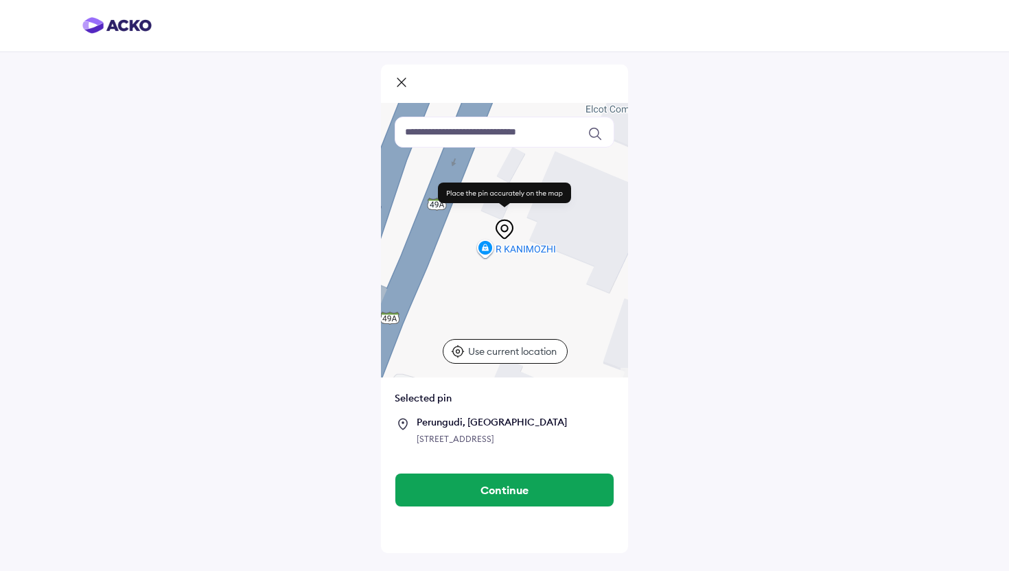
drag, startPoint x: 545, startPoint y: 292, endPoint x: 651, endPoint y: 367, distance: 130.5
click at [651, 367] on div "Keyboard shortcuts Map Data Map data ©2025 Google Map data ©2025 Google 20 m Cl…" at bounding box center [504, 285] width 1009 height 571
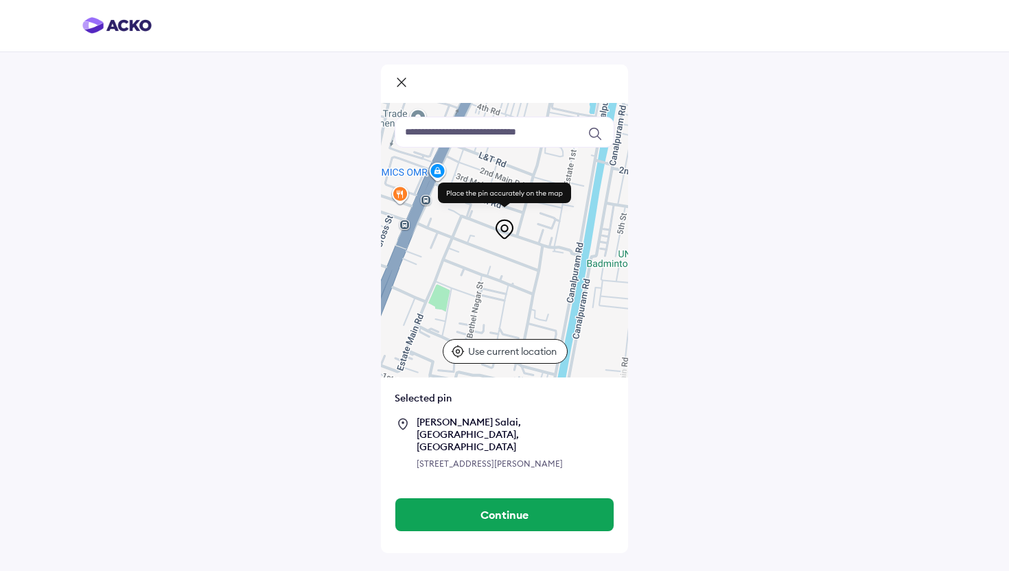
drag, startPoint x: 453, startPoint y: 275, endPoint x: 349, endPoint y: 343, distance: 124.4
click at [349, 343] on div "Keyboard shortcuts Map Data Map data ©2025 Map data ©2025 100 m Click to toggle…" at bounding box center [504, 285] width 1009 height 571
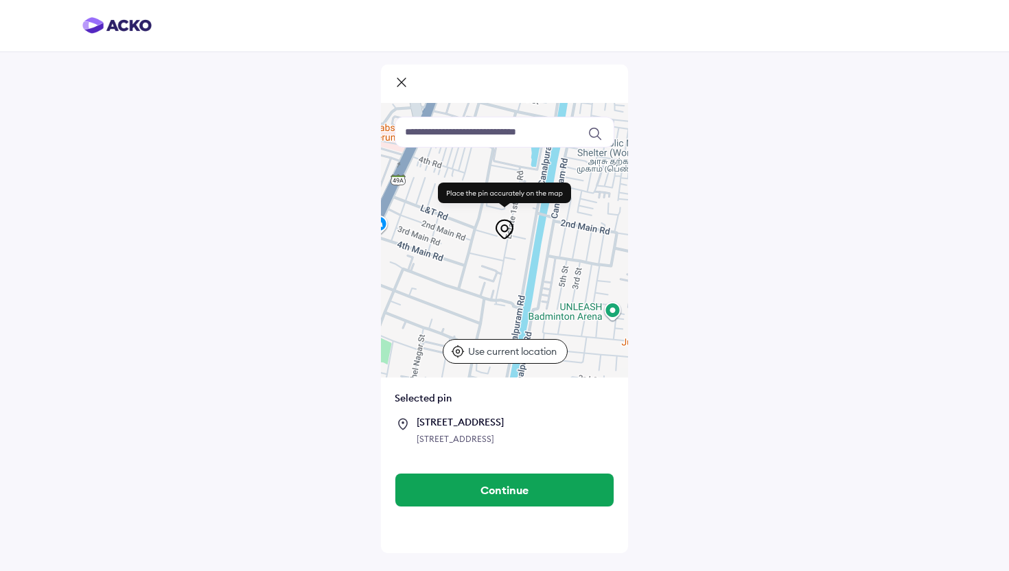
drag, startPoint x: 508, startPoint y: 279, endPoint x: 448, endPoint y: 324, distance: 75.5
click at [450, 326] on div at bounding box center [504, 240] width 247 height 275
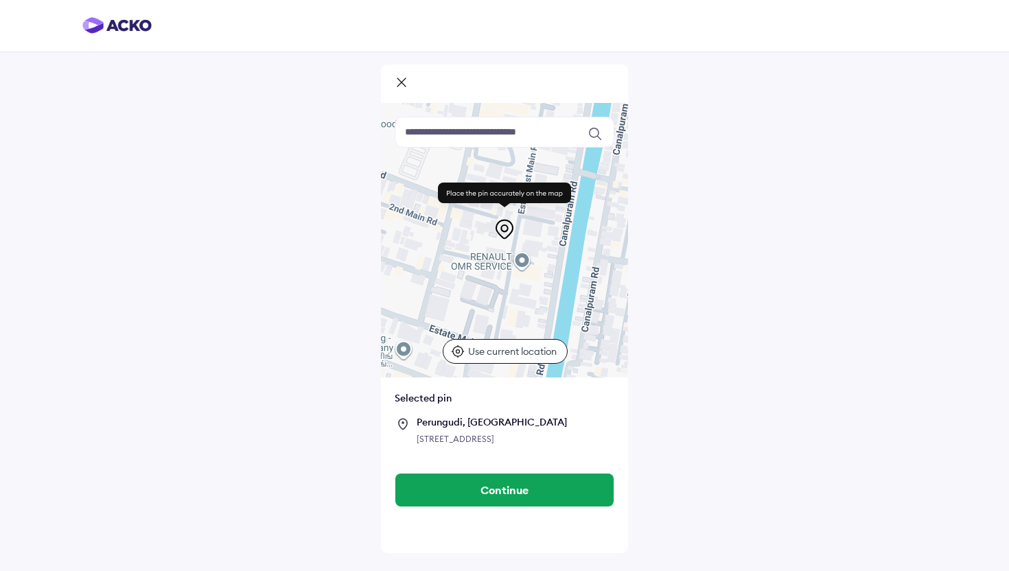
click at [525, 263] on div at bounding box center [504, 240] width 247 height 275
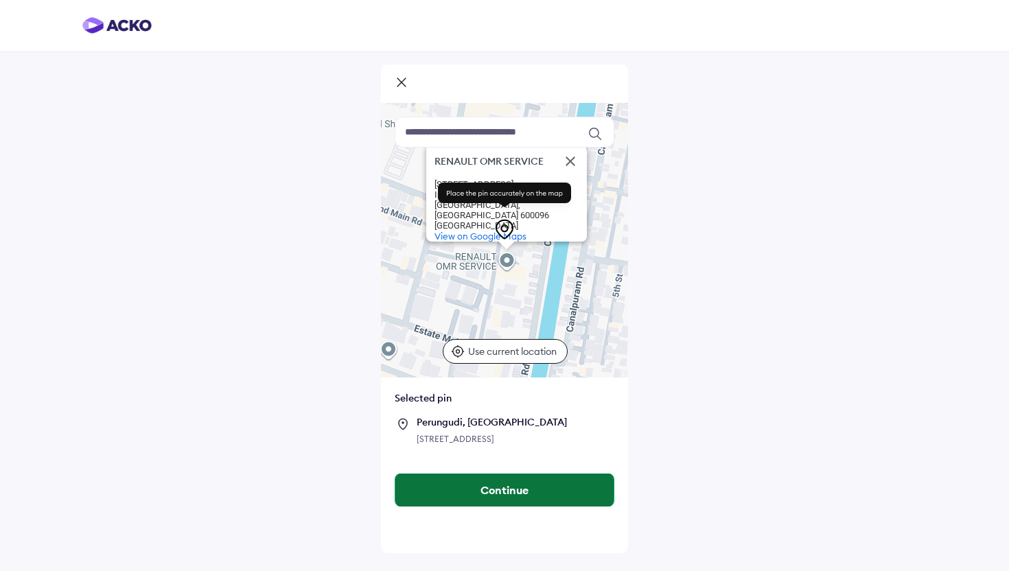
click at [481, 507] on button "Continue" at bounding box center [505, 490] width 218 height 33
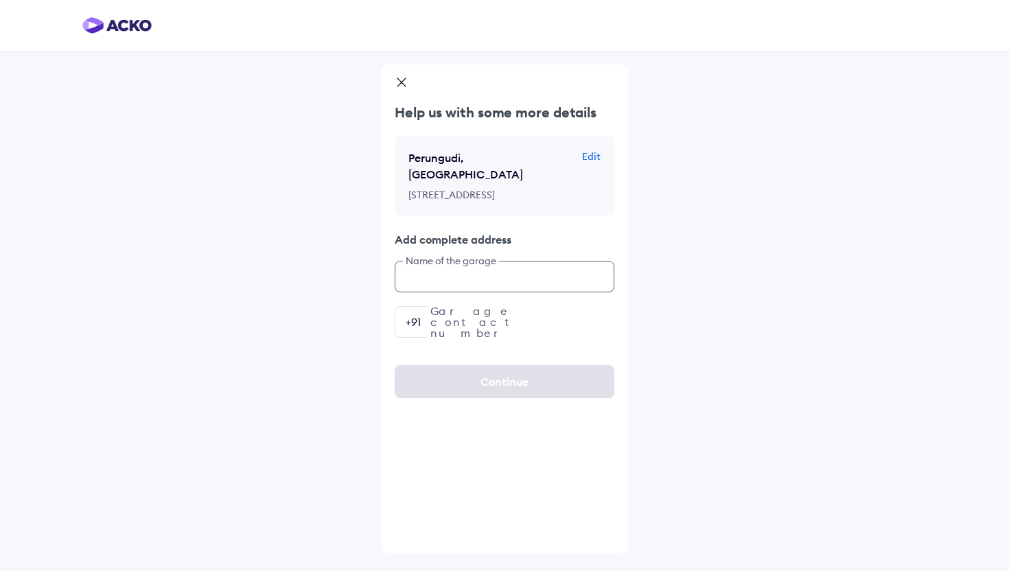
click at [448, 276] on input "text" at bounding box center [505, 277] width 220 height 32
type input "**********"
click at [457, 319] on input "number" at bounding box center [505, 322] width 220 height 32
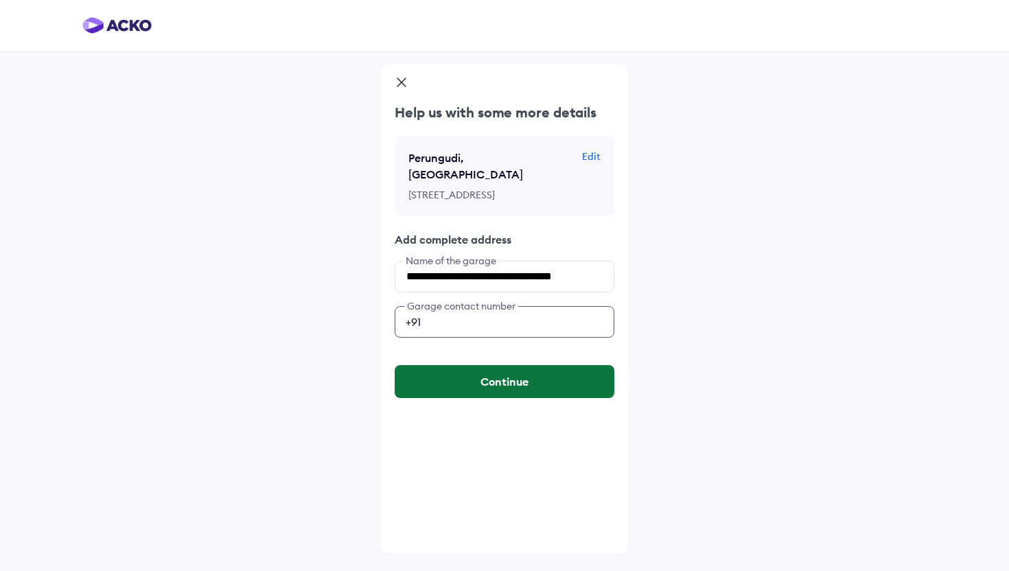
type input "**********"
click at [487, 389] on button "Continue" at bounding box center [505, 381] width 220 height 33
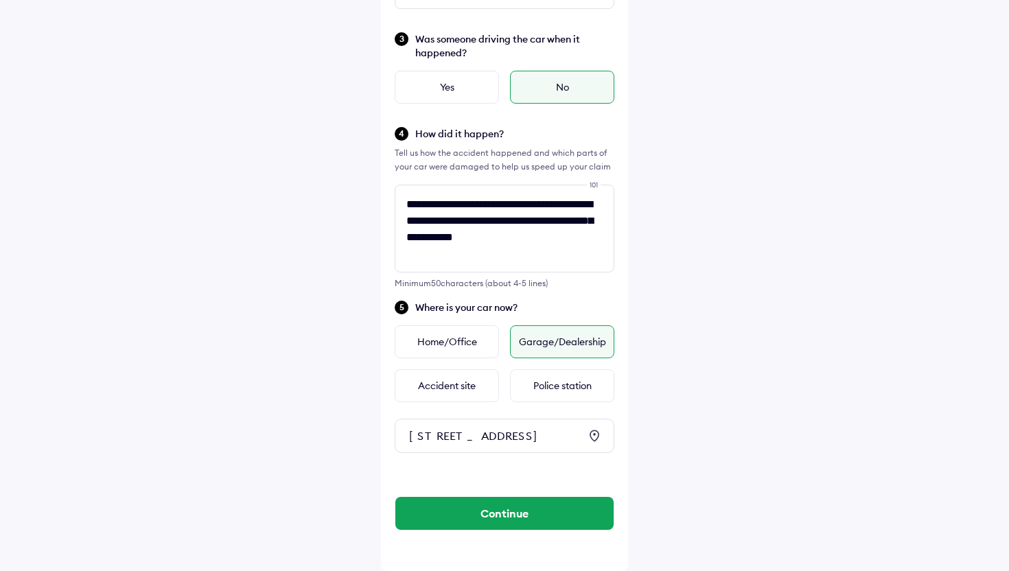
scroll to position [339, 0]
click at [426, 429] on div "[STREET_ADDRESS]" at bounding box center [494, 436] width 170 height 14
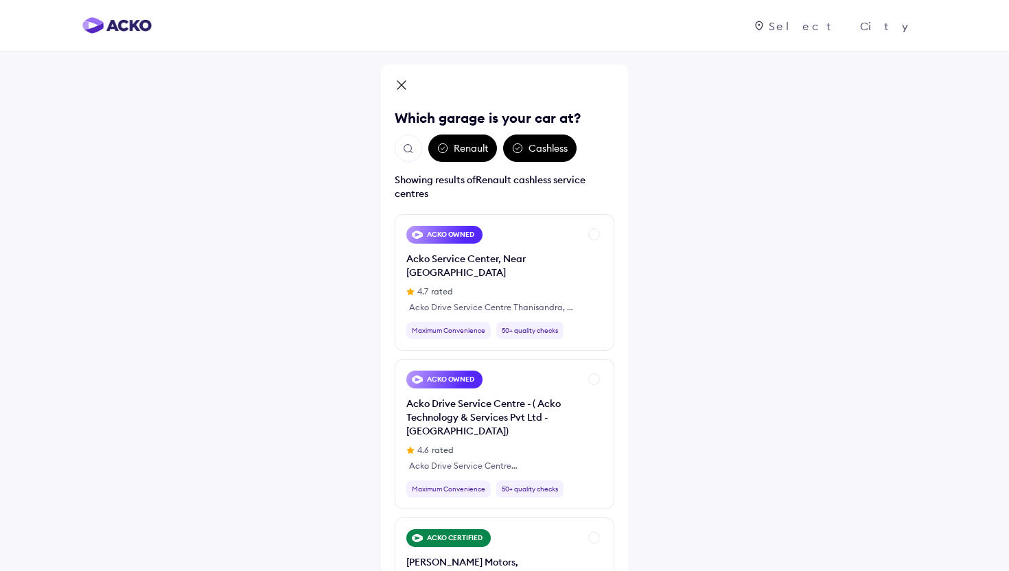
click at [402, 85] on icon at bounding box center [402, 85] width 8 height 8
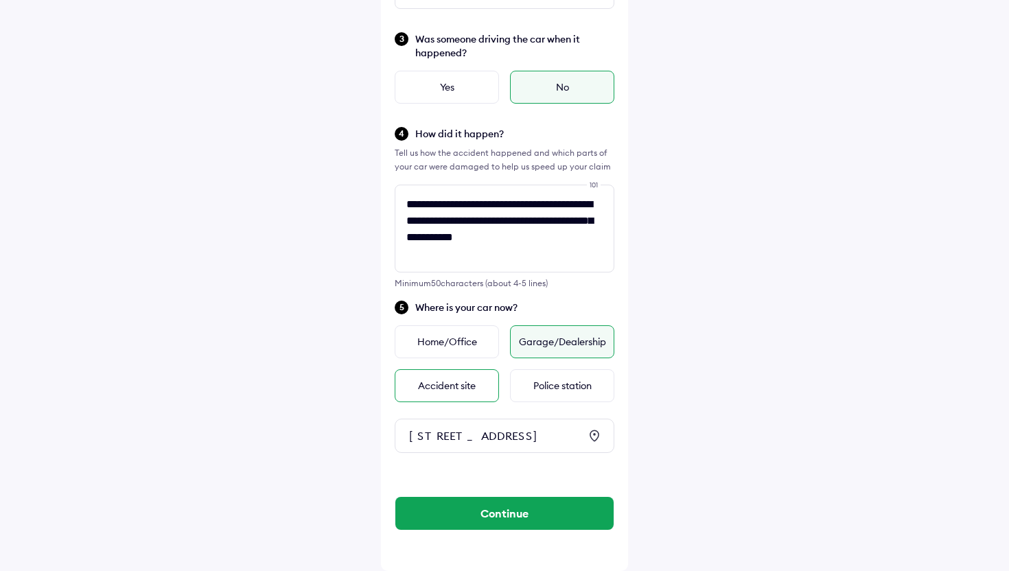
scroll to position [339, 0]
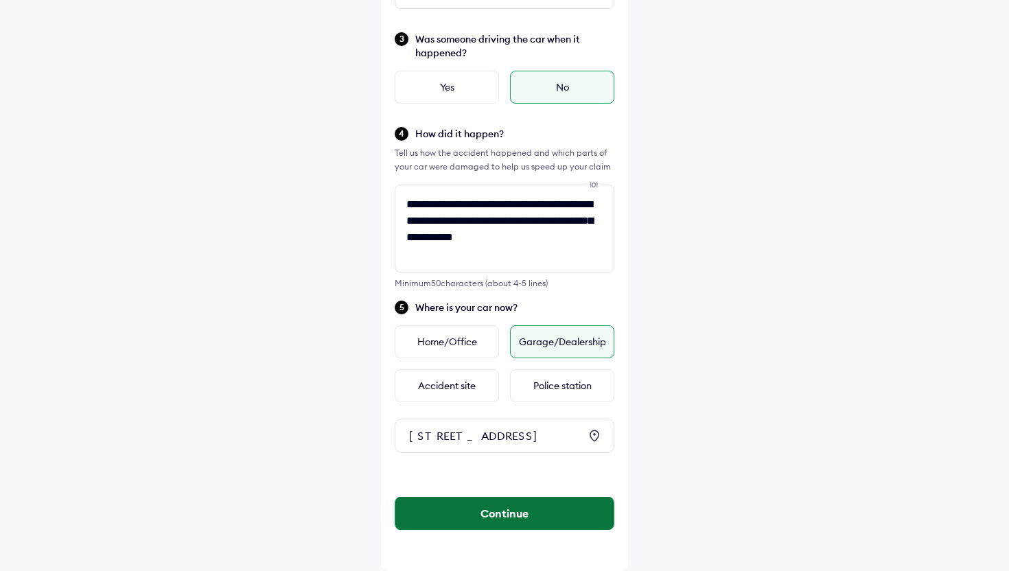
click at [527, 519] on button "Continue" at bounding box center [505, 513] width 218 height 33
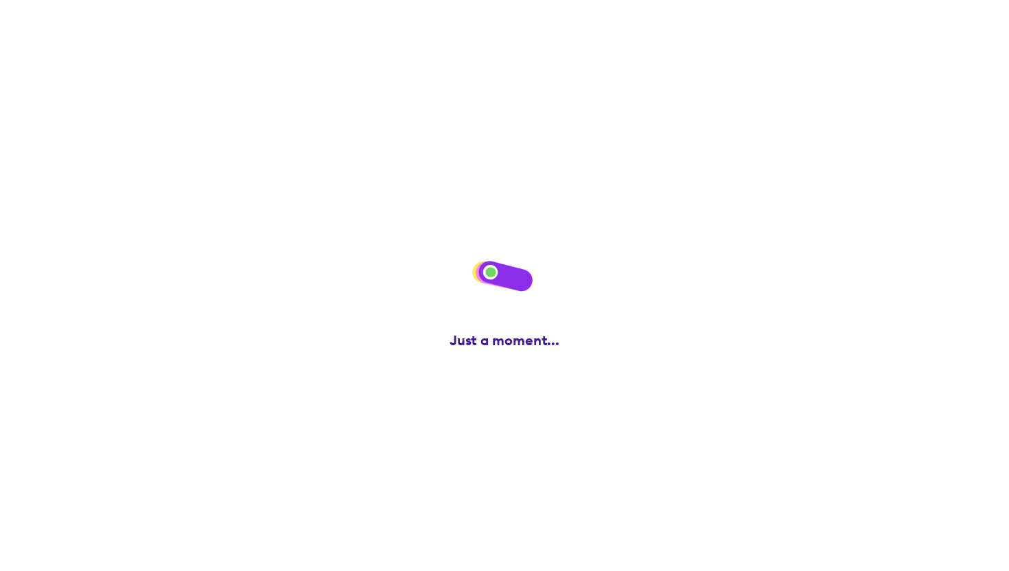
scroll to position [0, 0]
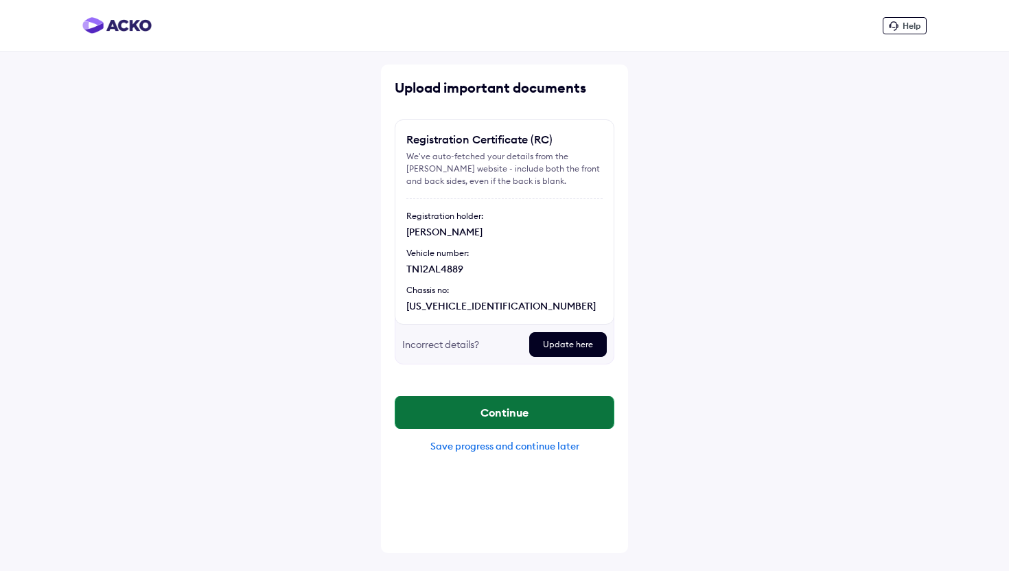
click at [516, 415] on button "Continue" at bounding box center [505, 412] width 218 height 33
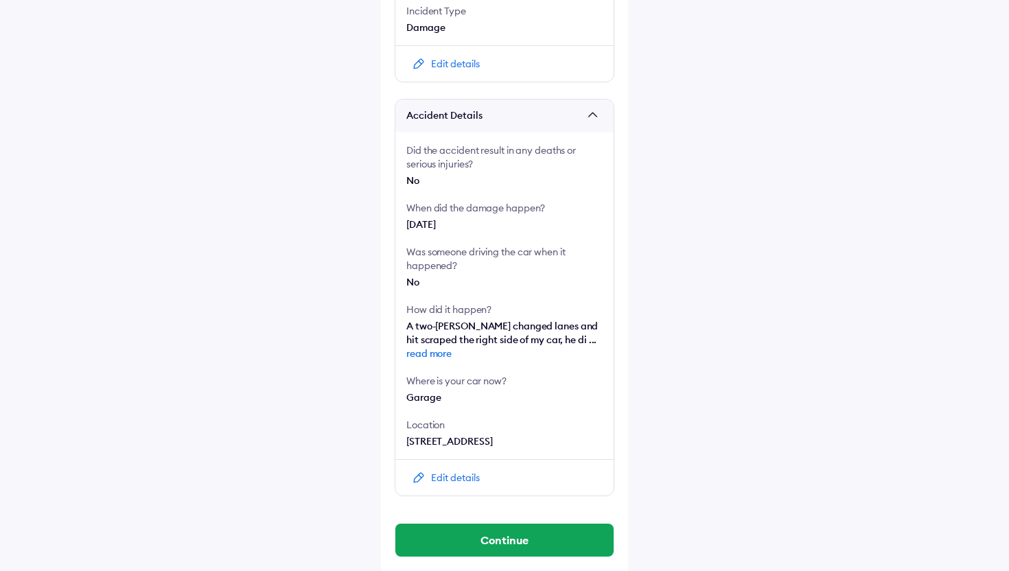
scroll to position [203, 0]
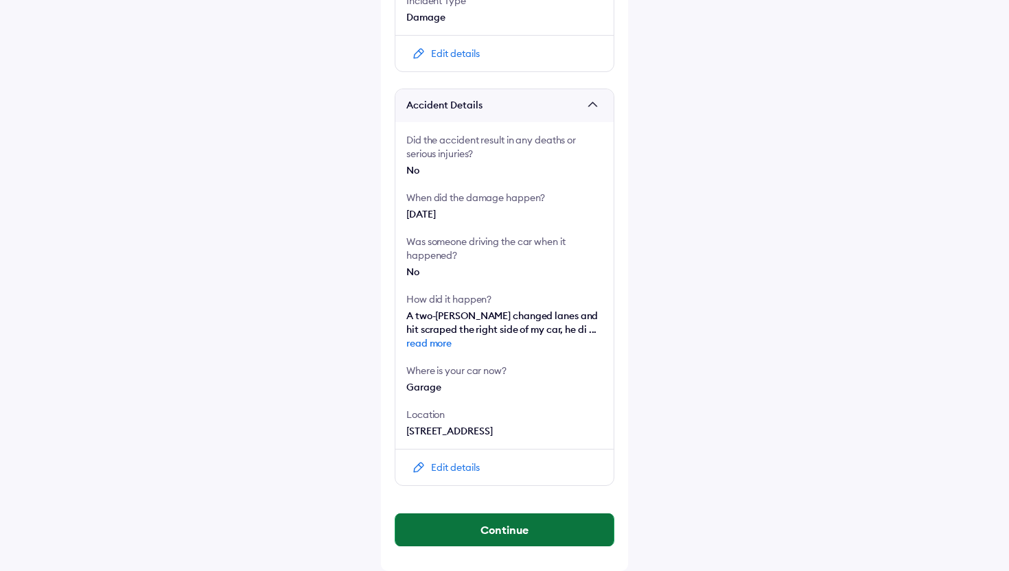
click at [469, 521] on button "Continue" at bounding box center [505, 530] width 218 height 33
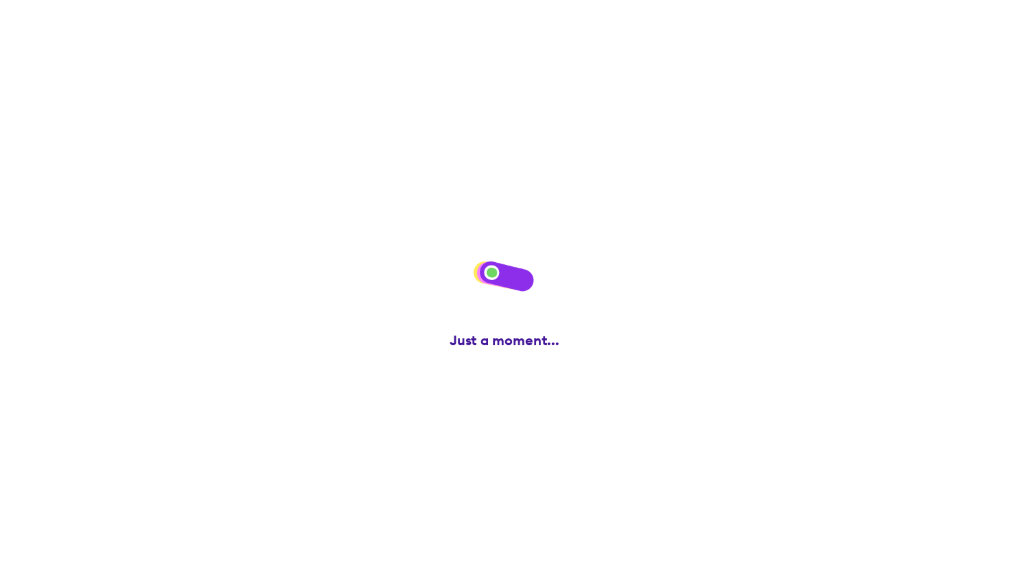
scroll to position [0, 0]
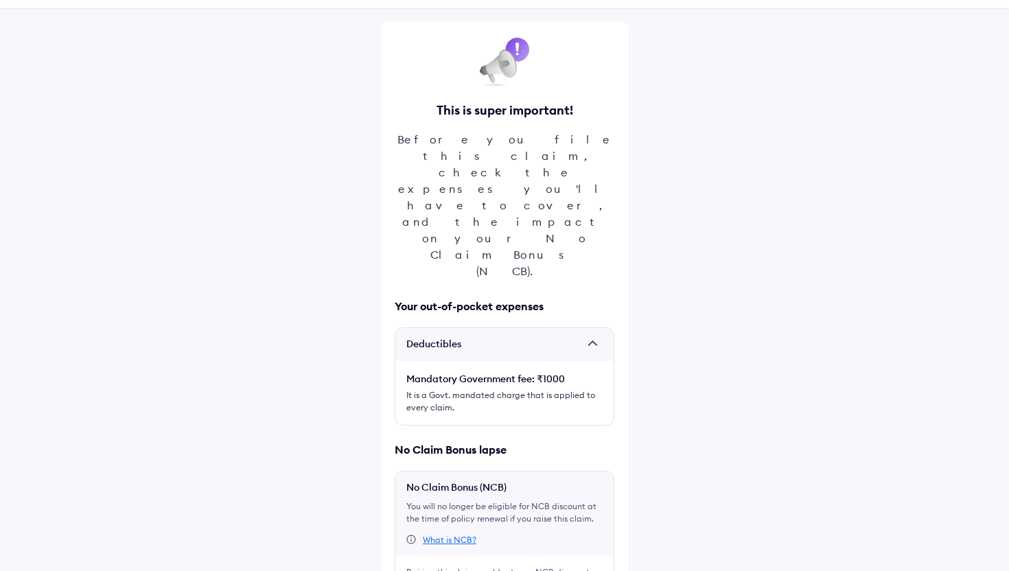
scroll to position [94, 0]
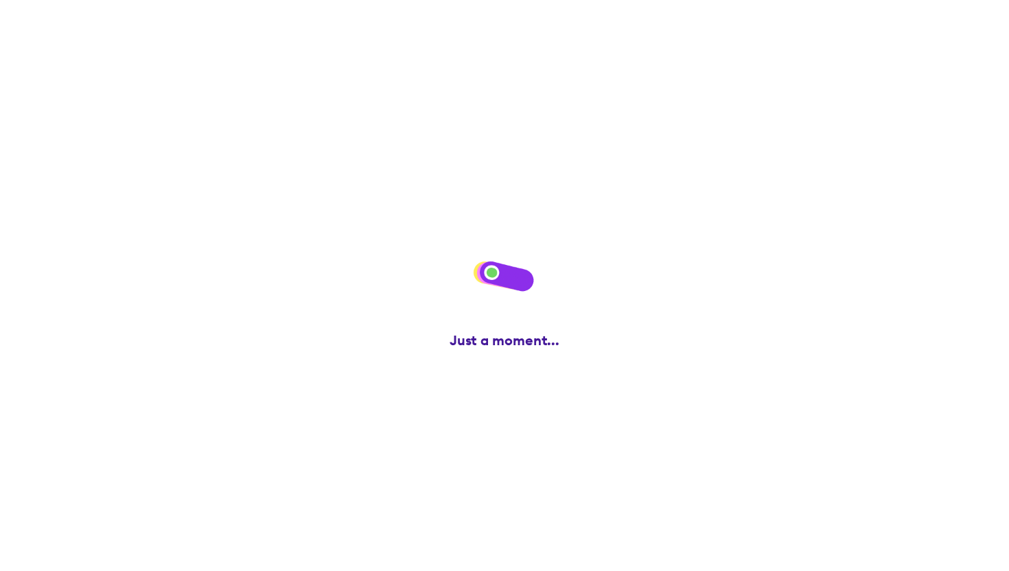
scroll to position [0, 0]
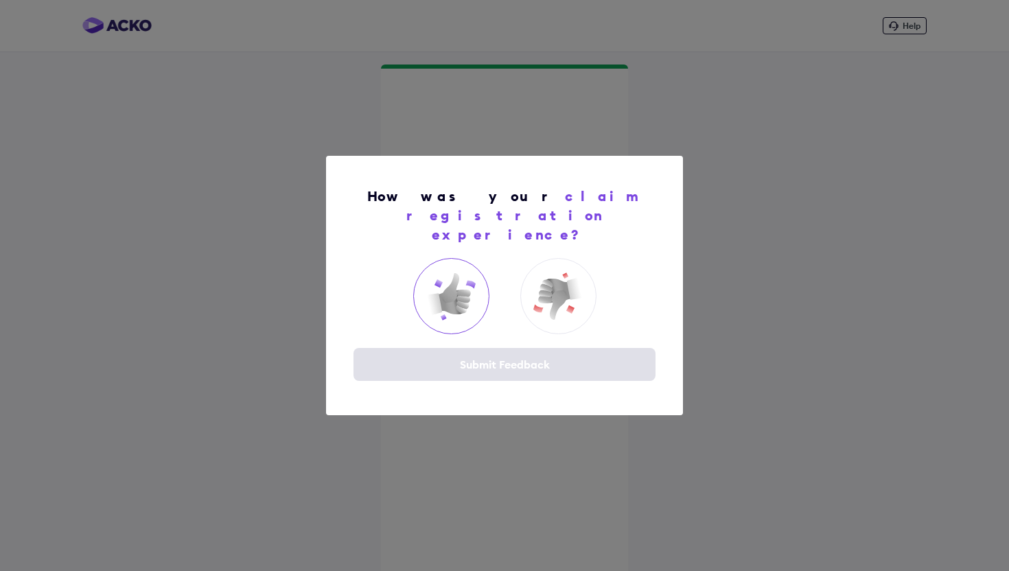
click at [442, 294] on img at bounding box center [451, 296] width 55 height 55
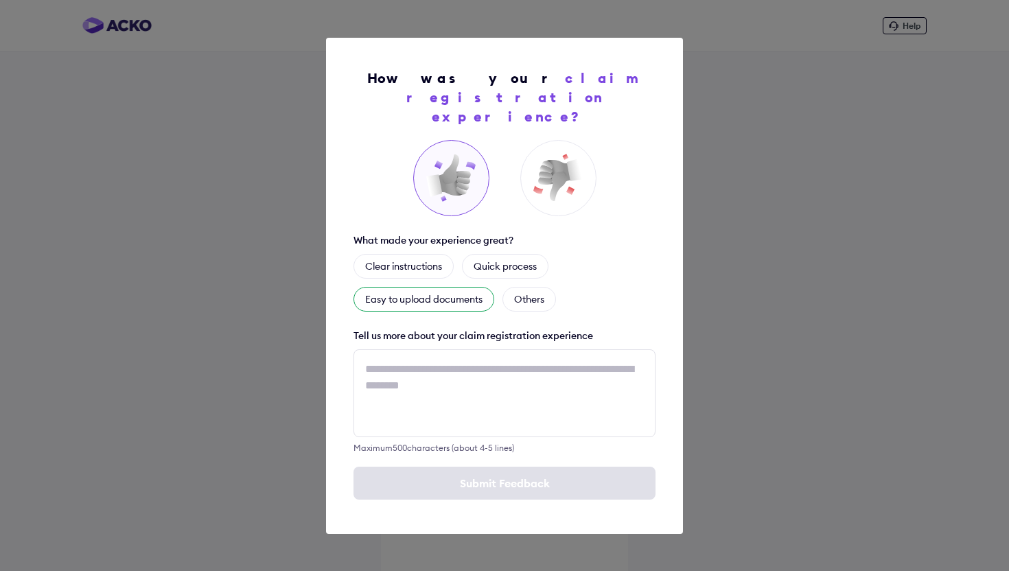
click at [428, 287] on div "Easy to upload documents" at bounding box center [424, 299] width 141 height 25
click at [509, 268] on div "Quick process" at bounding box center [505, 266] width 87 height 25
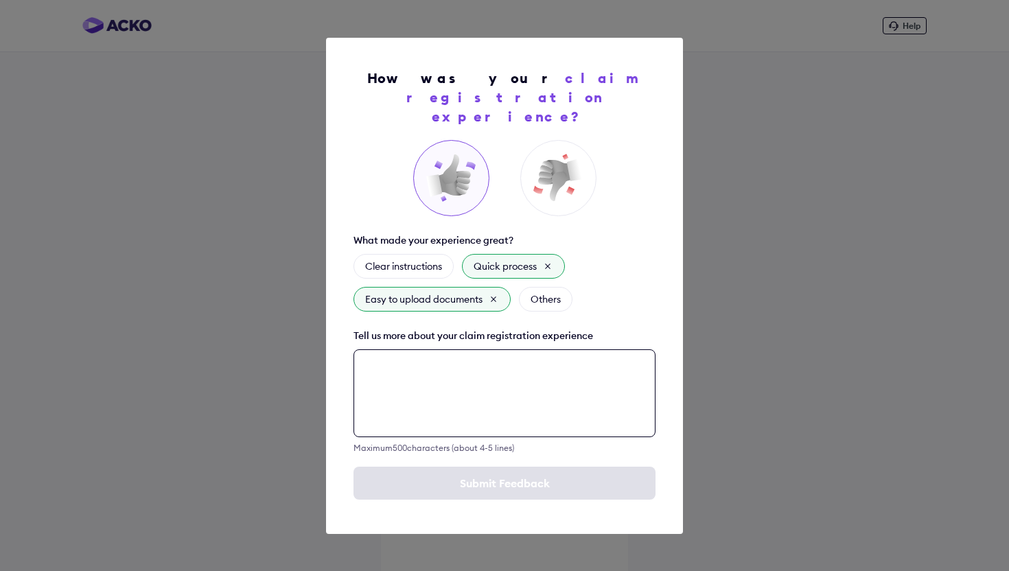
click at [430, 390] on textarea at bounding box center [505, 394] width 302 height 88
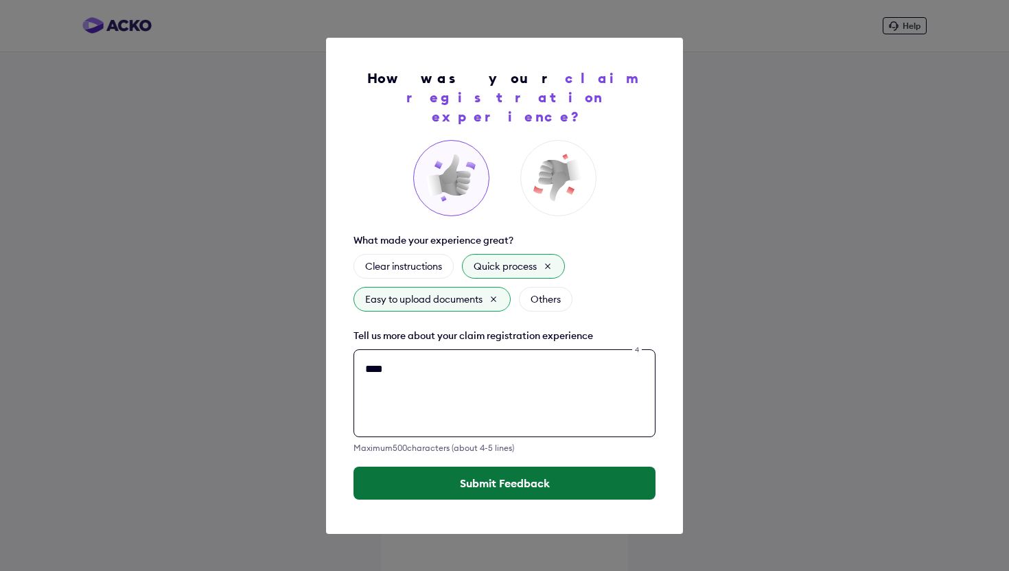
type textarea "****"
click at [426, 483] on button "Submit Feedback" at bounding box center [505, 483] width 302 height 33
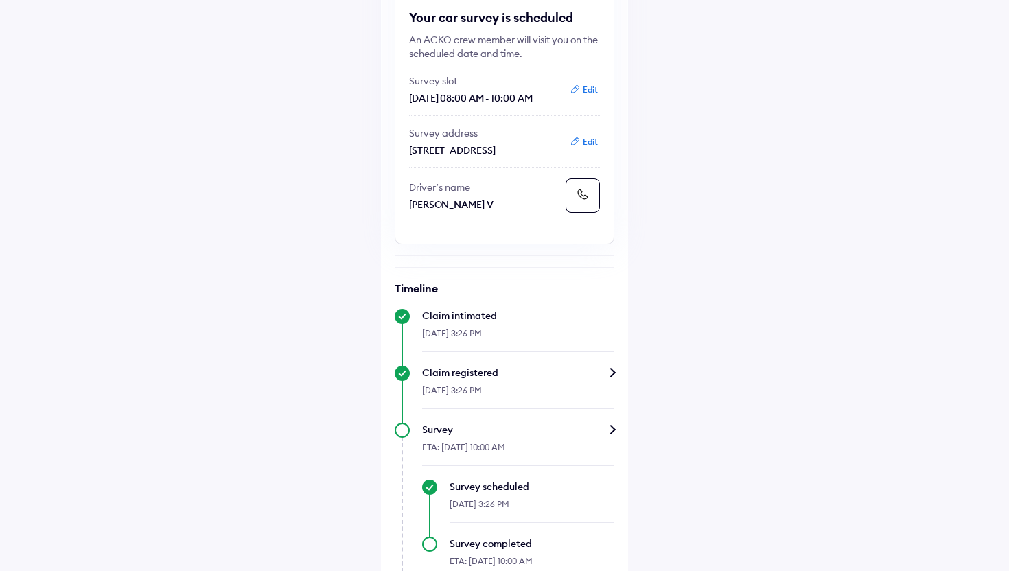
scroll to position [236, 0]
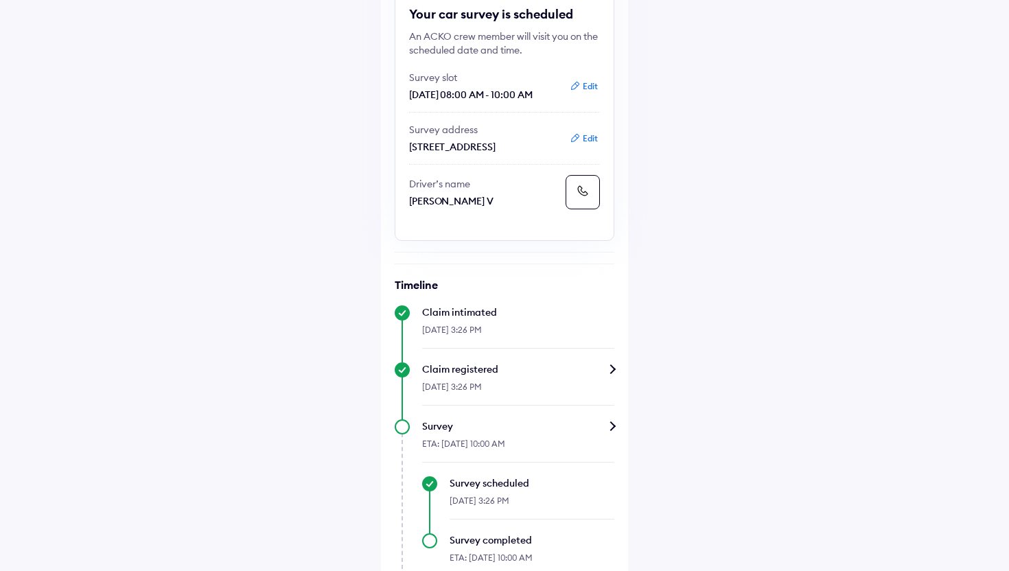
click at [540, 376] on div "Claim registered" at bounding box center [518, 370] width 192 height 14
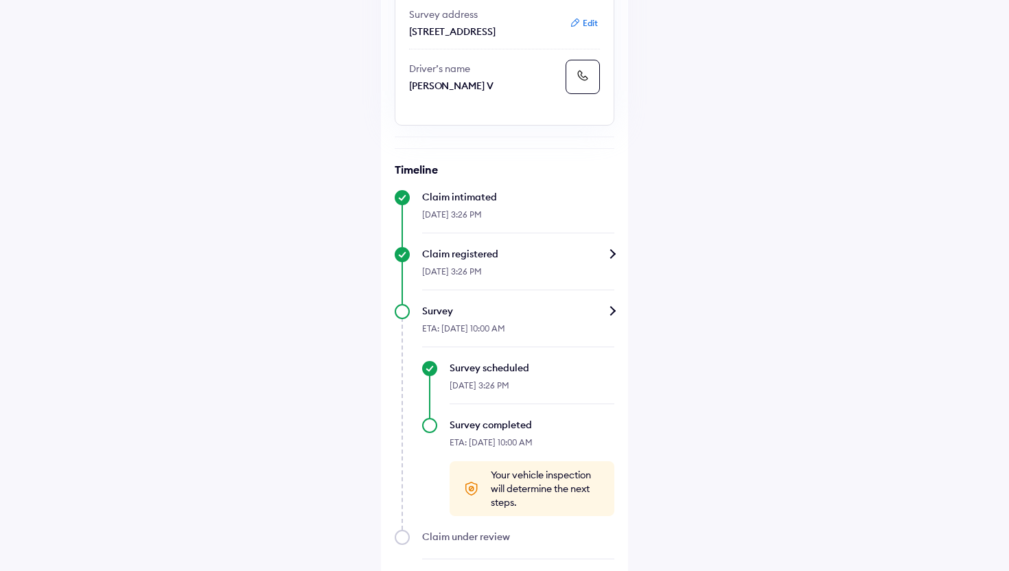
scroll to position [396, 0]
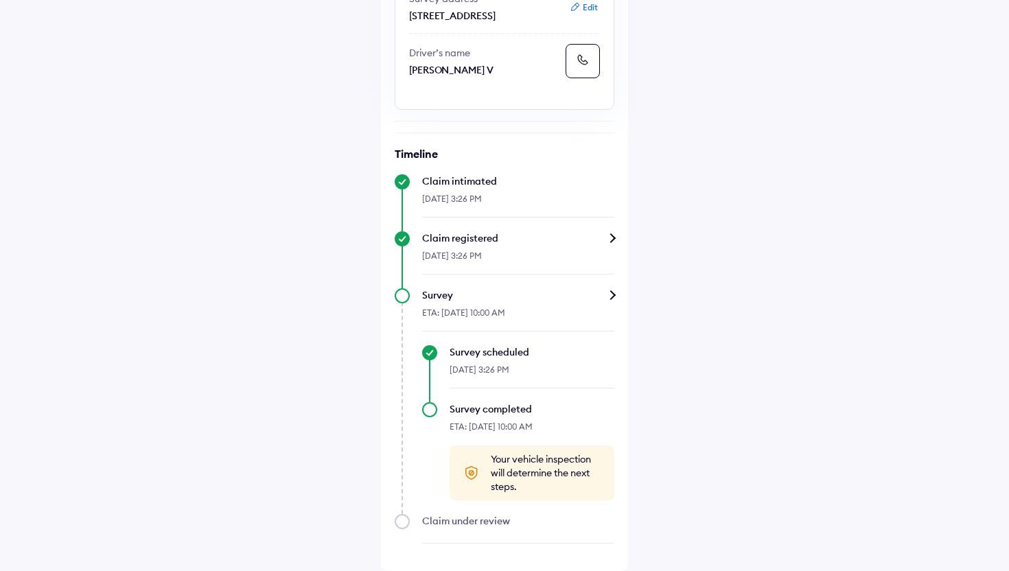
click at [613, 301] on div "Survey" at bounding box center [518, 295] width 192 height 14
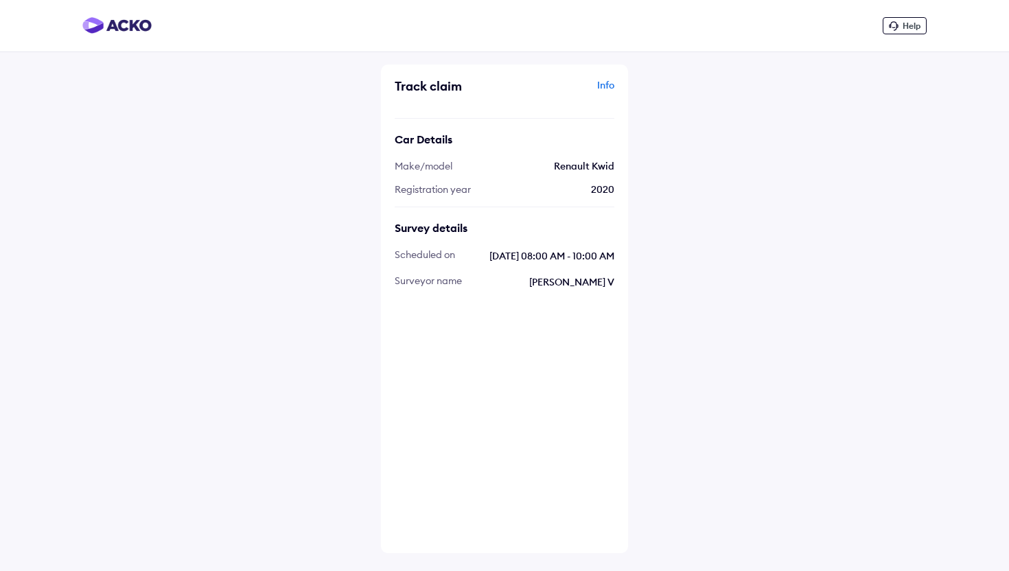
click at [599, 89] on div "Info" at bounding box center [561, 91] width 106 height 26
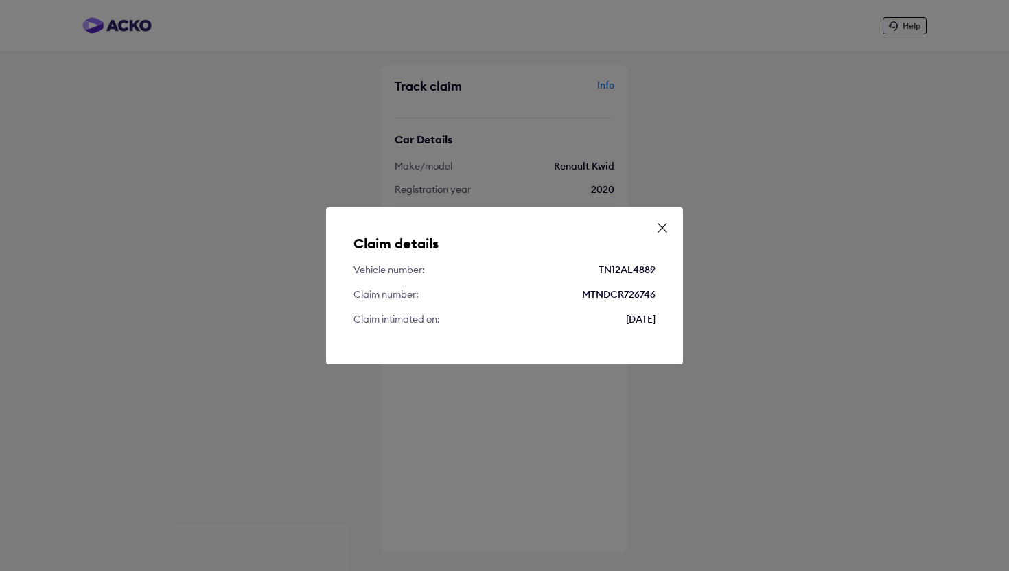
click at [661, 221] on icon at bounding box center [663, 228] width 14 height 14
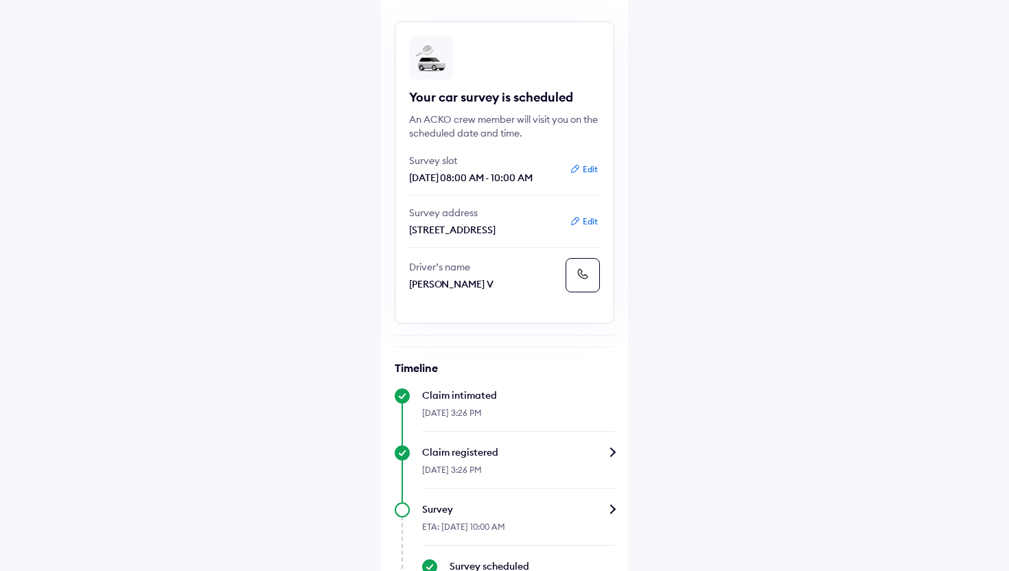
scroll to position [155, 0]
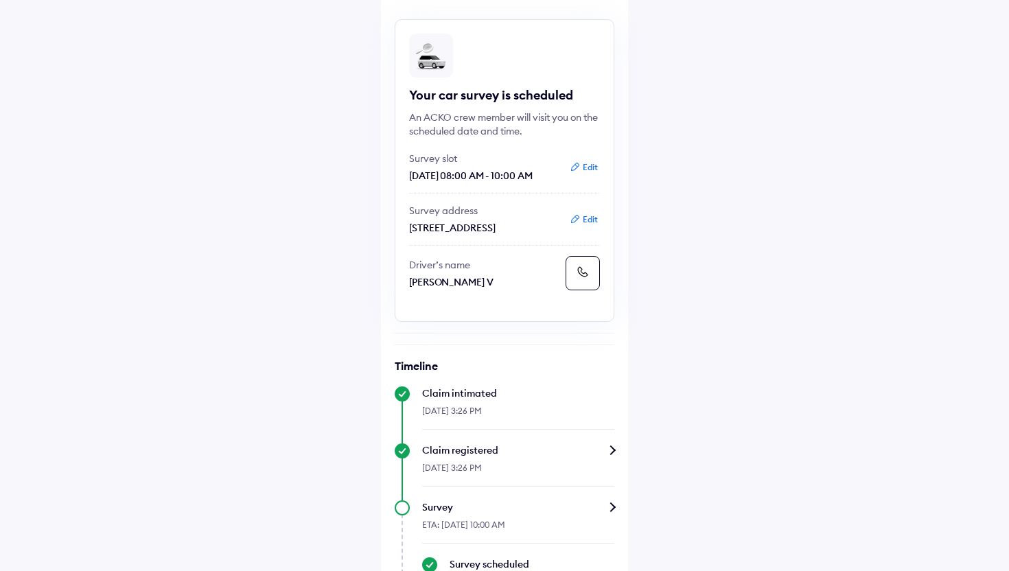
click at [579, 279] on icon at bounding box center [583, 272] width 14 height 14
click at [583, 279] on icon at bounding box center [583, 272] width 14 height 14
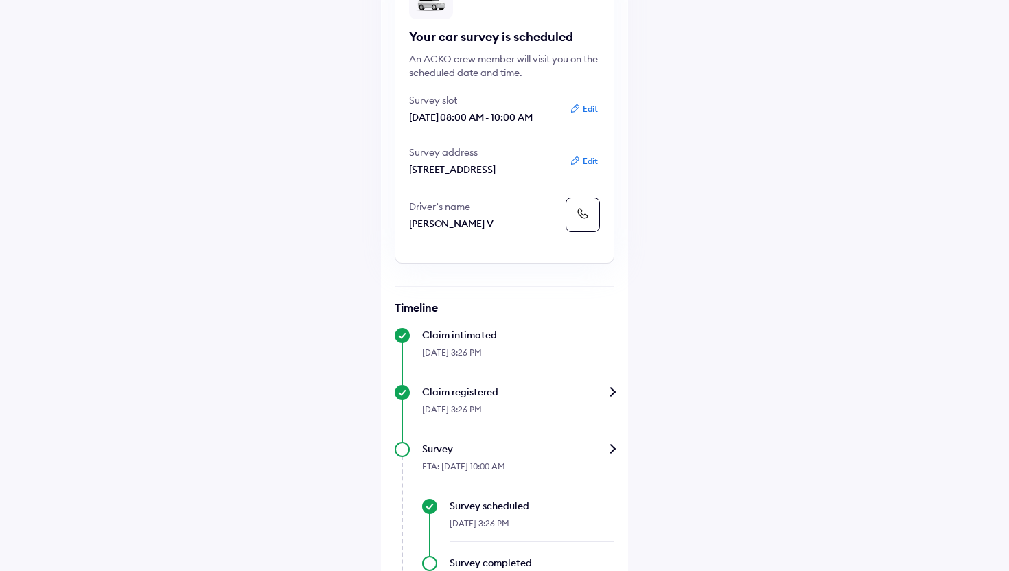
scroll to position [0, 0]
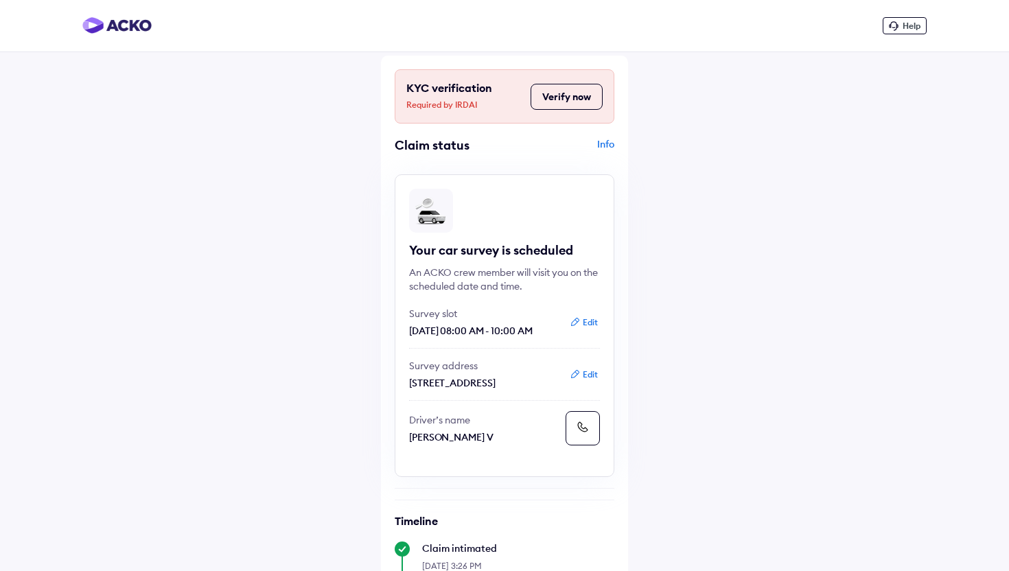
click at [585, 382] on button "Edit" at bounding box center [584, 375] width 36 height 14
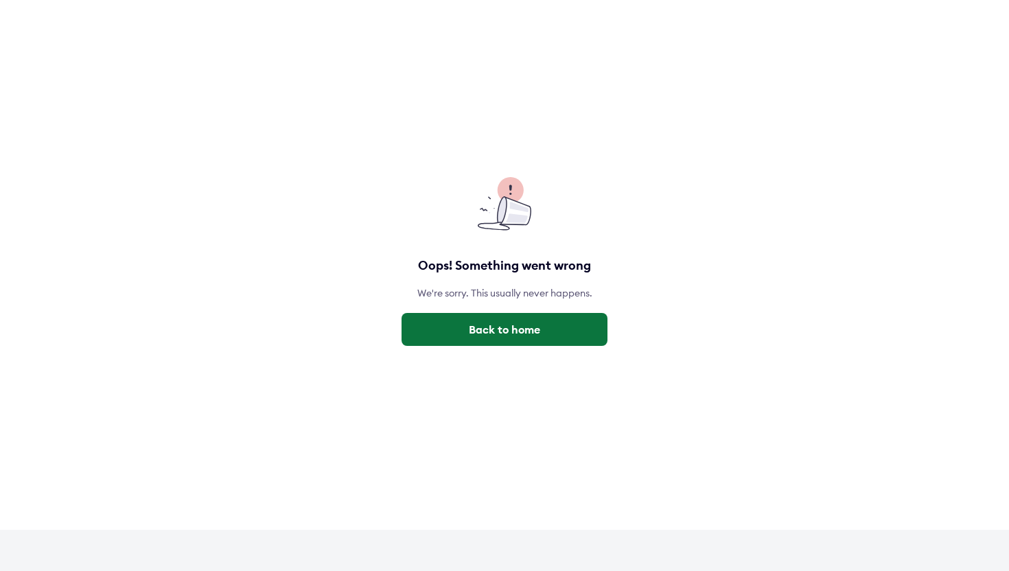
click at [499, 323] on button "Back to home" at bounding box center [505, 329] width 206 height 33
